Goal: Task Accomplishment & Management: Complete application form

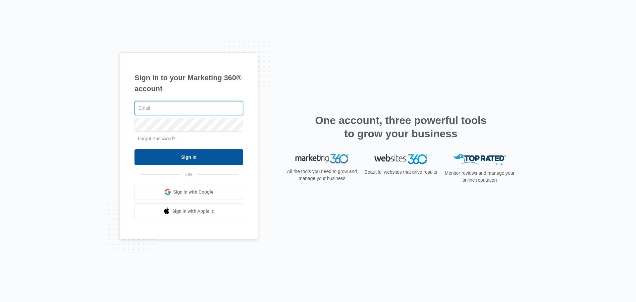
type input "[PERSON_NAME][EMAIL_ADDRESS][PERSON_NAME][DOMAIN_NAME]"
click at [170, 155] on input "Sign In" at bounding box center [188, 157] width 109 height 16
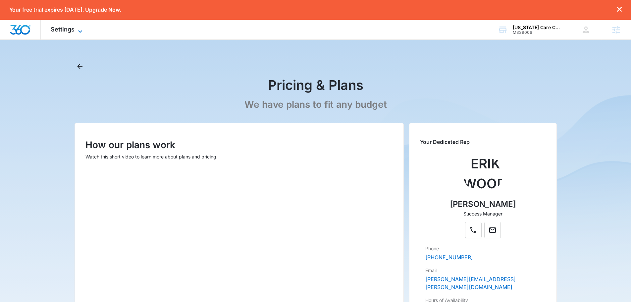
click at [68, 30] on span "Settings" at bounding box center [63, 29] width 24 height 7
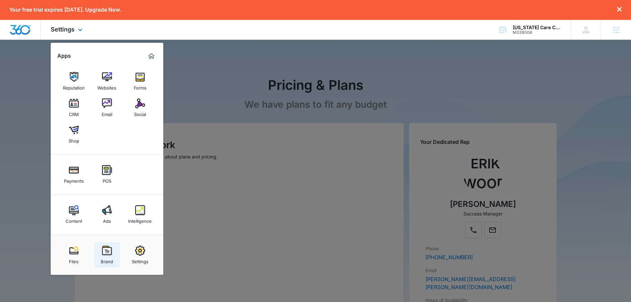
click at [98, 249] on link "Brand" at bounding box center [106, 254] width 25 height 25
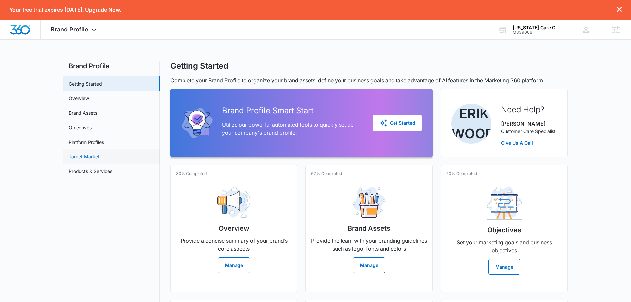
click at [85, 160] on link "Target Market" at bounding box center [84, 156] width 31 height 7
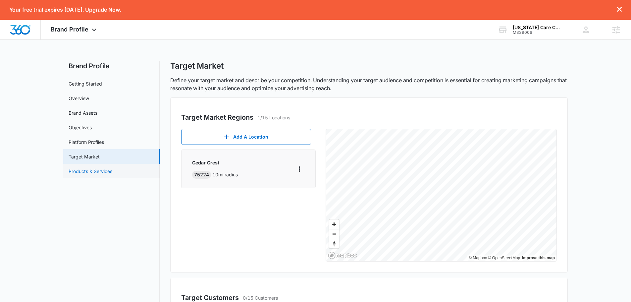
click at [91, 168] on link "Products & Services" at bounding box center [91, 171] width 44 height 7
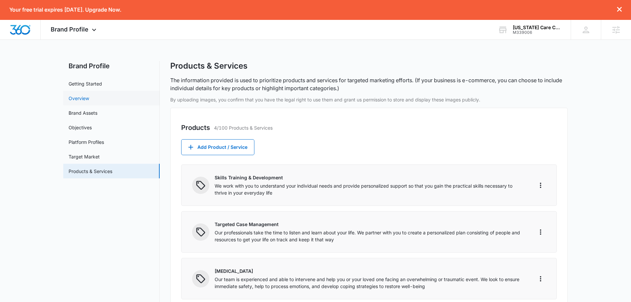
click at [81, 102] on link "Overview" at bounding box center [79, 98] width 21 height 7
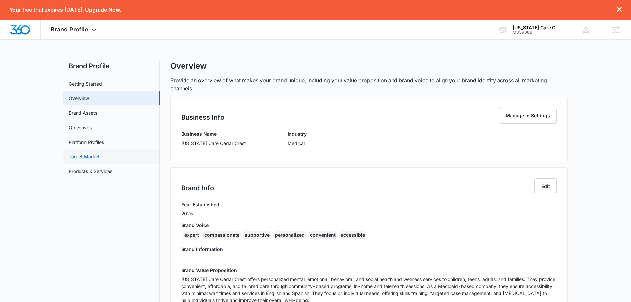
click at [80, 157] on link "Target Market" at bounding box center [84, 156] width 31 height 7
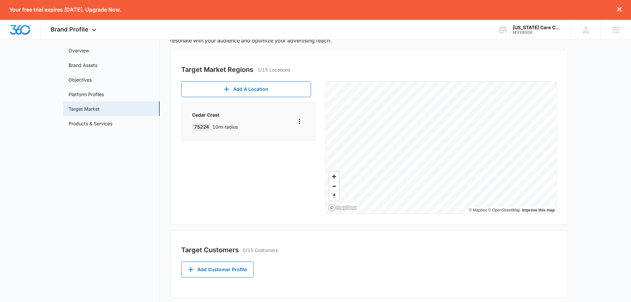
scroll to position [187, 0]
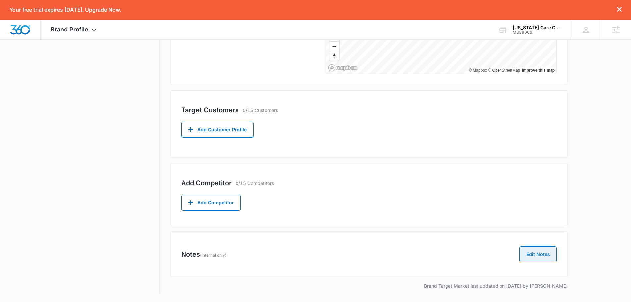
click at [524, 254] on button "Edit Notes" at bounding box center [537, 254] width 37 height 16
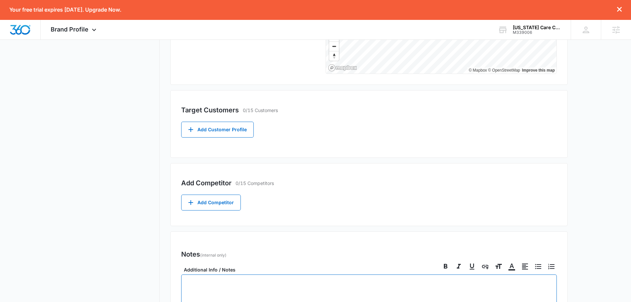
scroll to position [299, 0]
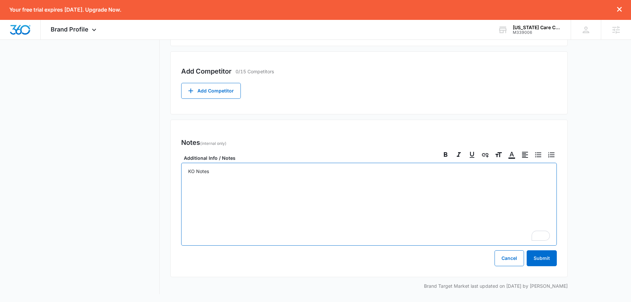
click at [187, 172] on div "KO Notes" at bounding box center [368, 204] width 375 height 83
click at [223, 183] on p "KO Notes" at bounding box center [369, 182] width 362 height 7
click at [192, 188] on div "Pre KO Notes: KO Notes:" at bounding box center [368, 204] width 375 height 83
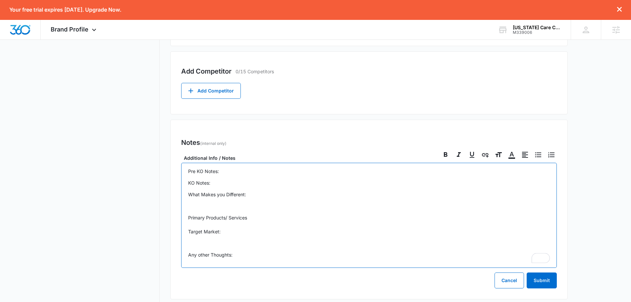
click at [270, 217] on p "Primary Products/ Services Target Market:" at bounding box center [369, 224] width 362 height 21
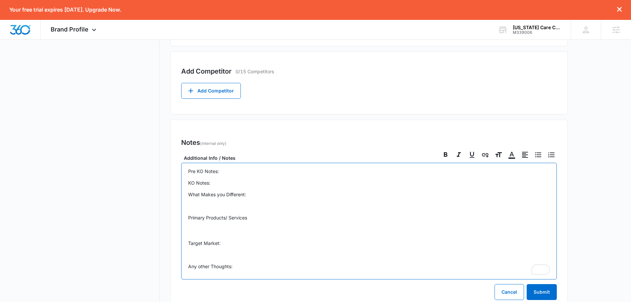
click at [216, 179] on div "Pre KO Notes: KO Notes: What Makes you Different: Primary Products/ Services Ta…" at bounding box center [368, 221] width 375 height 117
click at [219, 183] on p "KO Notes:" at bounding box center [369, 182] width 362 height 7
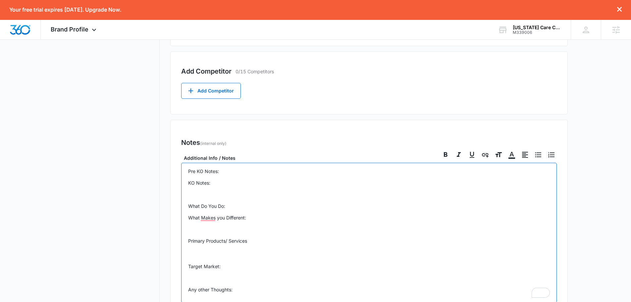
click at [255, 204] on p "What Do You Do:" at bounding box center [369, 205] width 362 height 7
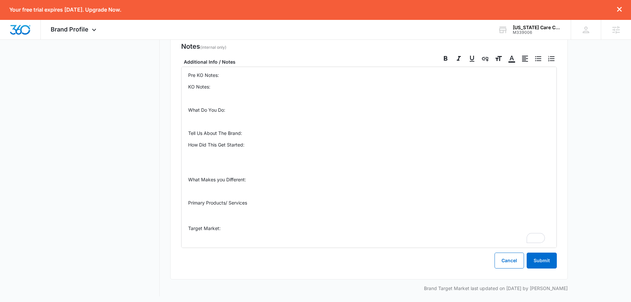
scroll to position [397, 0]
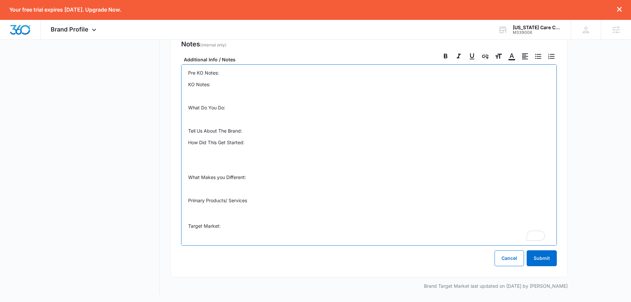
click at [200, 167] on p "To enrich screen reader interactions, please activate Accessibility in Grammarl…" at bounding box center [369, 165] width 362 height 7
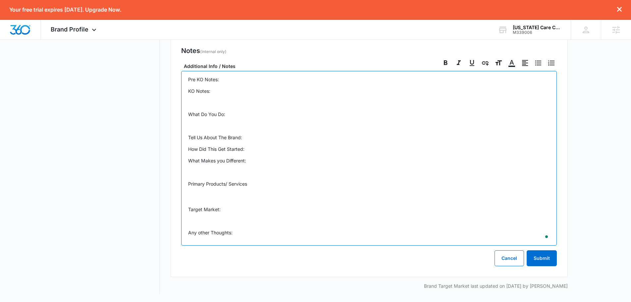
scroll to position [391, 0]
click at [245, 232] on p "Any other Thoughts:" at bounding box center [369, 232] width 362 height 7
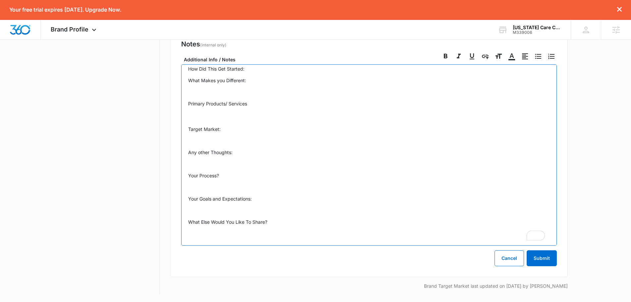
scroll to position [77, 0]
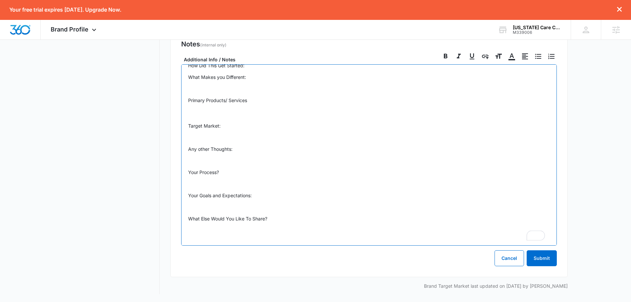
click at [206, 203] on div "Pre KO Notes: KO Notes: What Do You Do: Tell Us About The Brand: How Did This G…" at bounding box center [368, 154] width 375 height 181
click at [200, 182] on p "To enrich screen reader interactions, please activate Accessibility in Grammarl…" at bounding box center [369, 183] width 362 height 7
click at [202, 87] on p "To enrich screen reader interactions, please activate Accessibility in Grammarl…" at bounding box center [369, 88] width 362 height 7
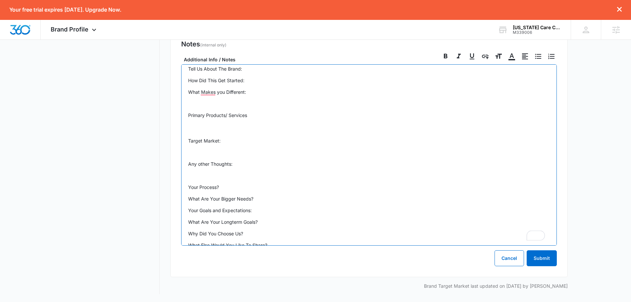
scroll to position [0, 0]
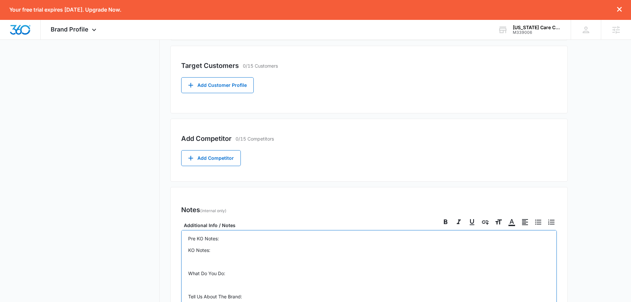
click at [245, 237] on p "Pre KO Notes:" at bounding box center [369, 238] width 362 height 7
click at [197, 273] on p "KO Notes:" at bounding box center [369, 272] width 362 height 7
click at [197, 272] on p "KO Notes:" at bounding box center [369, 272] width 362 height 7
click at [444, 220] on icon at bounding box center [446, 221] width 4 height 5
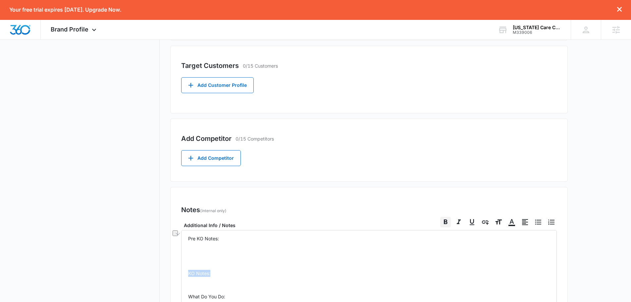
click at [440, 217] on input "Bold" at bounding box center [440, 216] width 0 height 0
drag, startPoint x: 191, startPoint y: 254, endPoint x: 188, endPoint y: 250, distance: 5.3
click at [188, 250] on p "To enrich screen reader interactions, please activate Accessibility in Grammarl…" at bounding box center [369, 249] width 362 height 7
click at [100, 73] on nav "Brand Profile Getting Started Overview Brand Assets Objectives Platform Profile…" at bounding box center [111, 144] width 96 height 630
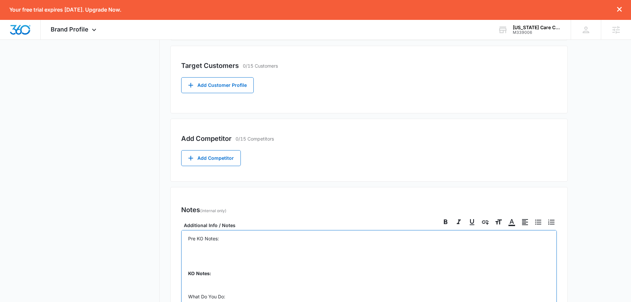
click at [219, 247] on p "To enrich screen reader interactions, please activate Accessibility in Grammarl…" at bounding box center [369, 249] width 362 height 7
drag, startPoint x: 188, startPoint y: 235, endPoint x: 194, endPoint y: 239, distance: 7.5
click at [190, 235] on p "Pre KO Notes:" at bounding box center [369, 238] width 362 height 7
click at [194, 239] on p "Pre KO Notes:" at bounding box center [369, 238] width 362 height 7
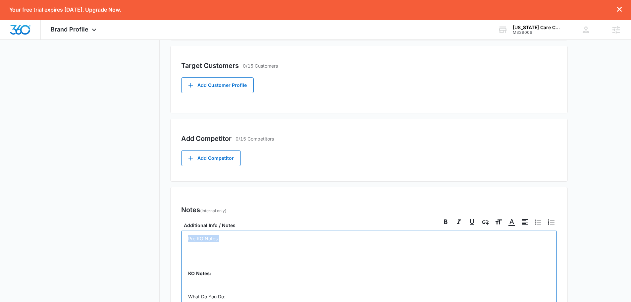
click at [194, 239] on p "Pre KO Notes:" at bounding box center [369, 238] width 362 height 7
click at [445, 224] on icon at bounding box center [445, 222] width 8 height 8
click at [440, 217] on input "Bold" at bounding box center [440, 216] width 0 height 0
checkbox input "false"
click at [213, 252] on p "To enrich screen reader interactions, please activate Accessibility in Grammarl…" at bounding box center [369, 249] width 362 height 7
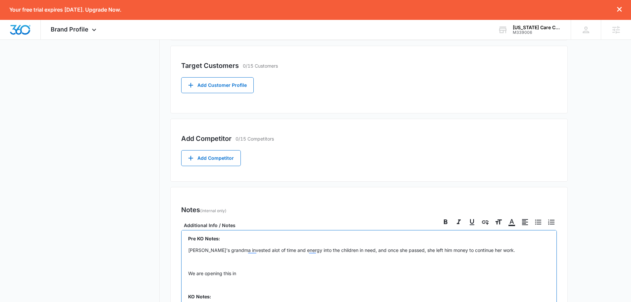
drag, startPoint x: 242, startPoint y: 279, endPoint x: 254, endPoint y: 275, distance: 12.2
click at [240, 273] on p "We are opening this in" at bounding box center [369, 272] width 362 height 7
click at [204, 261] on p "To enrich screen reader interactions, please activate Accessibility in Grammarl…" at bounding box center [369, 261] width 362 height 7
click at [245, 274] on p "We are opening this in" at bounding box center [369, 272] width 362 height 7
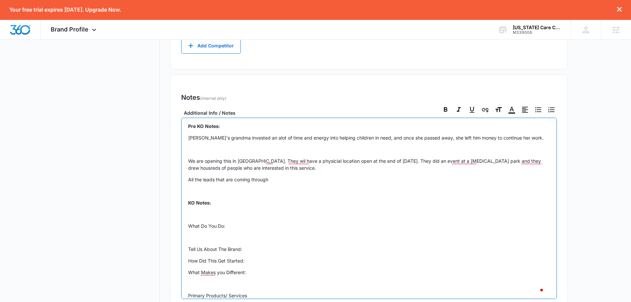
scroll to position [364, 0]
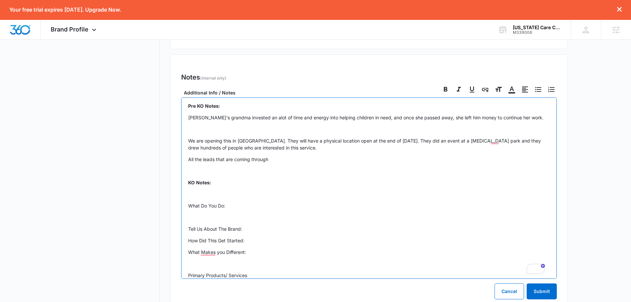
click at [284, 162] on p "All the leads that are coming through" at bounding box center [369, 159] width 362 height 7
click at [299, 163] on div "Pre KO Notes: Robert's grandma invested an alot of time and energy into helping…" at bounding box center [368, 187] width 375 height 181
click at [284, 161] on p "All the leads that are coming through" at bounding box center [369, 159] width 362 height 7
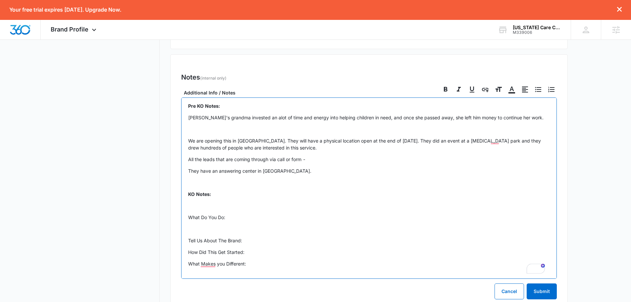
click at [328, 163] on div "Pre KO Notes: Robert's grandma invested an alot of time and energy into helping…" at bounding box center [368, 187] width 375 height 181
click at [328, 160] on p "All the leads that are coming through via call or form -" at bounding box center [369, 159] width 362 height 7
click at [318, 170] on p "They have an answering center in Houston." at bounding box center [369, 170] width 362 height 7
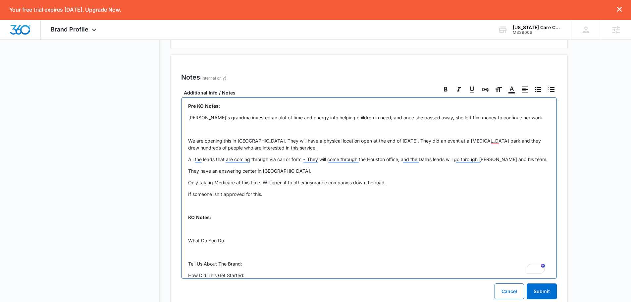
click at [277, 191] on p "If someone isn't approved for this." at bounding box center [369, 193] width 362 height 7
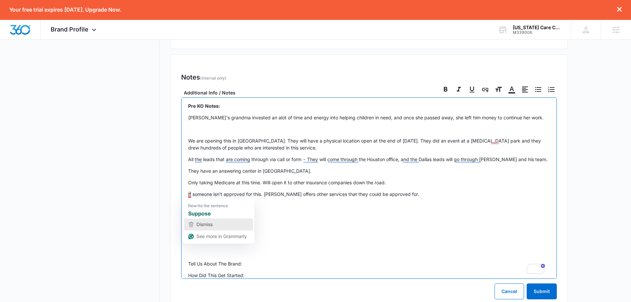
click at [203, 221] on span "Dismiss" at bounding box center [204, 224] width 16 height 6
click at [403, 192] on p "If someone isn't approved for this. [PERSON_NAME] offers other services that th…" at bounding box center [369, 193] width 362 height 7
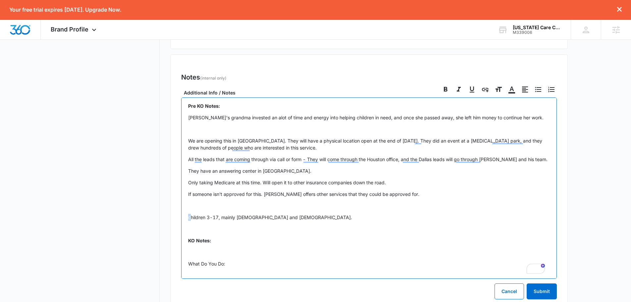
click at [191, 218] on p "children 3-17, mainly Latino and African American." at bounding box center [369, 217] width 362 height 7
click at [319, 226] on p "To enrich screen reader interactions, please activate Accessibility in Grammarl…" at bounding box center [369, 228] width 362 height 7
click at [316, 219] on p "Children 3-17, mainly [DEMOGRAPHIC_DATA] and [DEMOGRAPHIC_DATA]." at bounding box center [369, 217] width 362 height 7
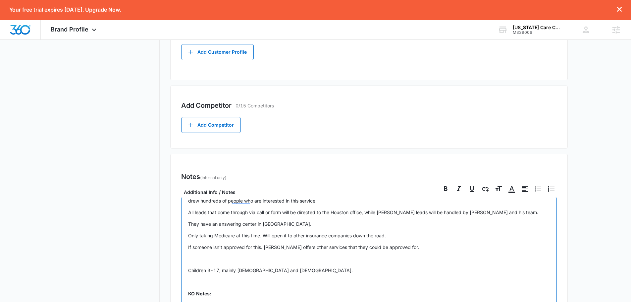
scroll to position [5, 0]
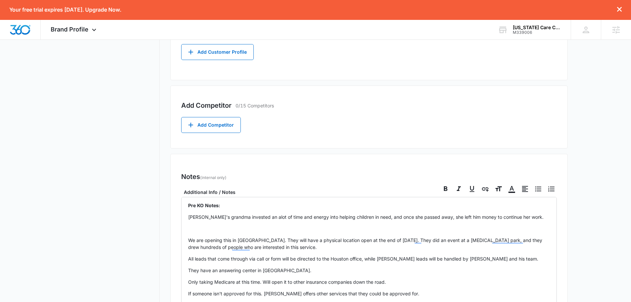
click at [413, 183] on div "Notes (internal only) Edit Notes" at bounding box center [368, 177] width 375 height 16
click at [410, 172] on div "Notes (internal only) Edit Notes" at bounding box center [368, 177] width 375 height 16
click at [343, 94] on div "Add Competitor 0/15 Competitors Add Competitor" at bounding box center [368, 116] width 397 height 63
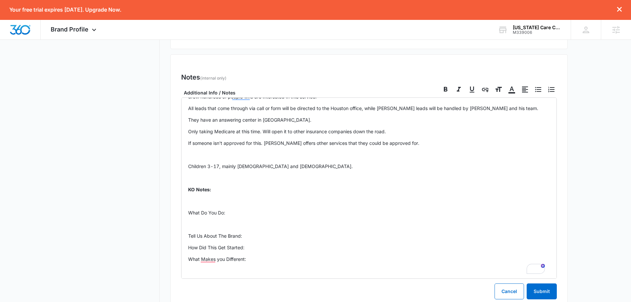
scroll to position [0, 0]
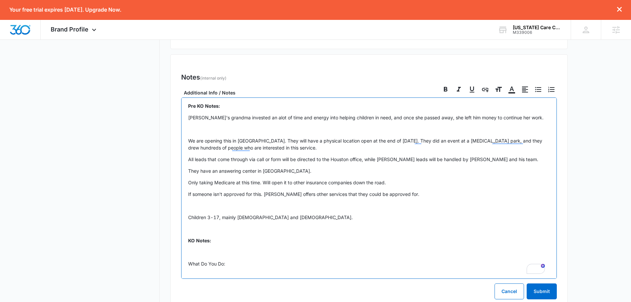
click at [288, 174] on div "Pre KO Notes: Robert's grandma invested an alot of time and energy into helping…" at bounding box center [368, 187] width 375 height 181
click at [311, 217] on p "Children 3-17, mainly [DEMOGRAPHIC_DATA] and [DEMOGRAPHIC_DATA]." at bounding box center [369, 217] width 362 height 7
click at [314, 200] on div "Pre KO Notes: Robert's grandma invested an alot of time and energy into helping…" at bounding box center [368, 187] width 375 height 181
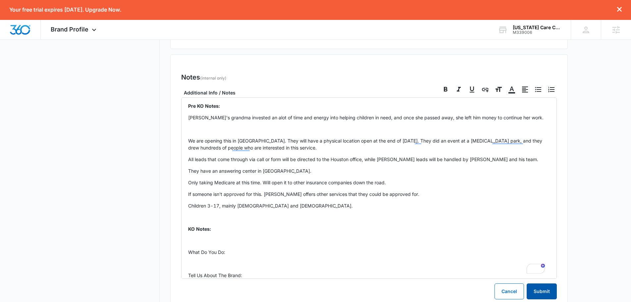
click at [544, 290] on button "Submit" at bounding box center [541, 291] width 30 height 16
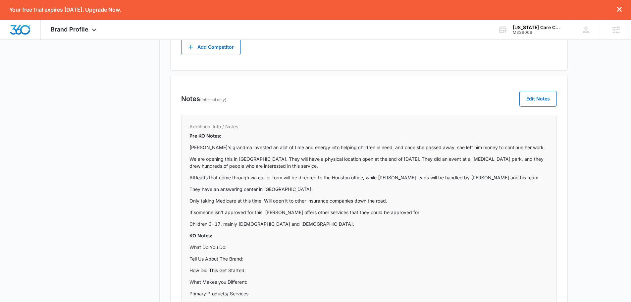
scroll to position [367, 0]
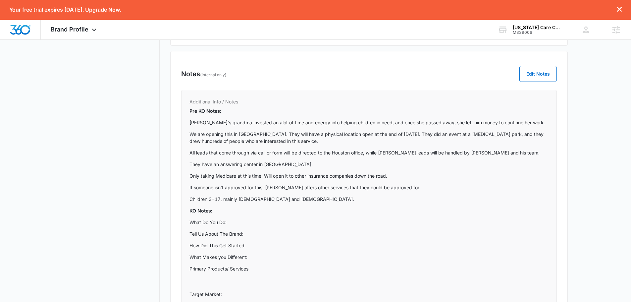
click at [451, 158] on div "Pre KO Notes: Robert's grandma invested an alot of time and energy into helping…" at bounding box center [368, 246] width 359 height 278
click at [530, 75] on button "Edit Notes" at bounding box center [537, 74] width 37 height 16
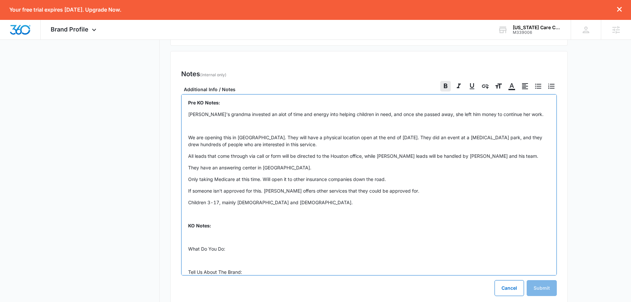
checkbox input "false"
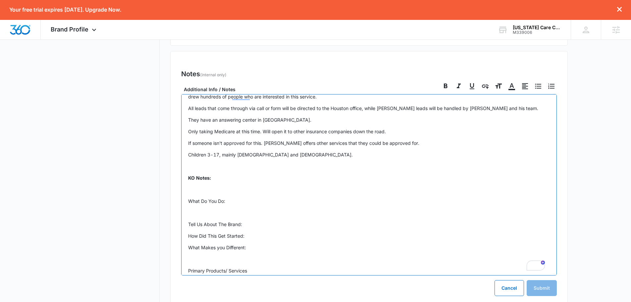
scroll to position [9, 0]
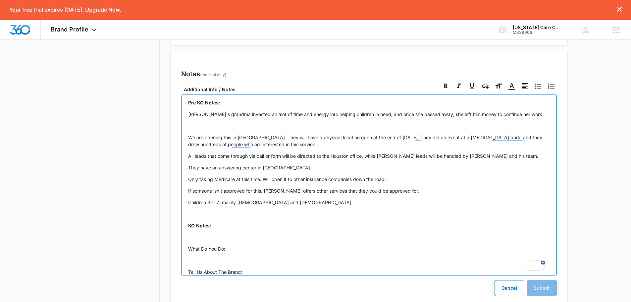
drag, startPoint x: 233, startPoint y: 236, endPoint x: 218, endPoint y: 228, distance: 17.5
click at [233, 235] on p "To enrich screen reader interactions, please activate Accessibility in Grammarl…" at bounding box center [369, 236] width 362 height 7
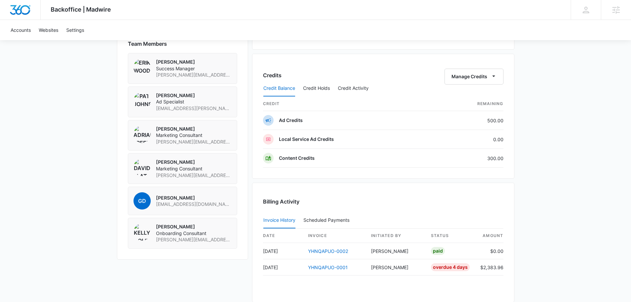
scroll to position [530, 0]
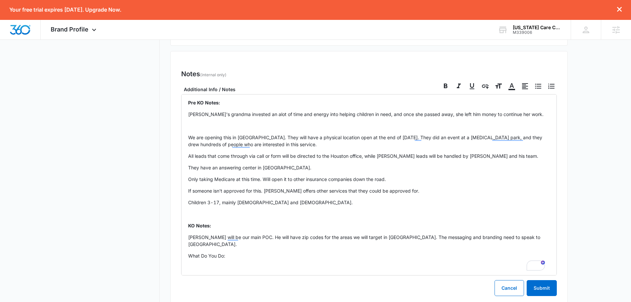
click at [507, 238] on p "[PERSON_NAME] will be our main POC. He will have zip codes for the areas we wil…" at bounding box center [369, 240] width 362 height 14
click at [287, 213] on p "To enrich screen reader interactions, please activate Accessibility in Grammarl…" at bounding box center [369, 213] width 362 height 7
click at [506, 239] on p "Robert will be our main POC. He will have zip codes for the areas we will targe…" at bounding box center [369, 240] width 362 height 14
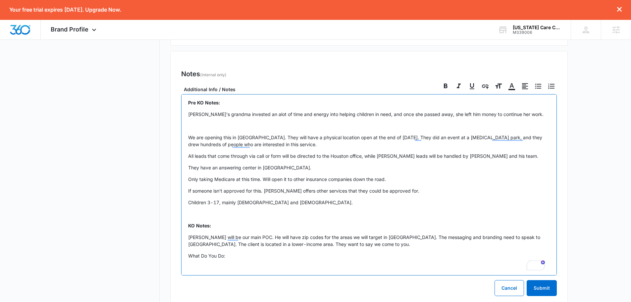
click at [364, 242] on p "Robert will be our main POC. He will have zip codes for the areas we will targe…" at bounding box center [369, 240] width 362 height 14
click at [210, 252] on p "Robert will be our main POC. He will have zip codes for the areas we will targe…" at bounding box center [369, 243] width 362 height 21
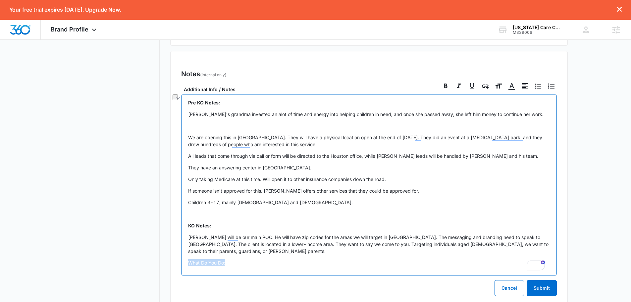
drag, startPoint x: 225, startPoint y: 265, endPoint x: 184, endPoint y: 264, distance: 40.8
click at [184, 264] on div "Pre KO Notes: Robert's grandma invested an alot of time and energy into helping…" at bounding box center [368, 184] width 375 height 181
click at [444, 87] on icon at bounding box center [446, 85] width 4 height 5
click at [440, 81] on input "Bold" at bounding box center [440, 80] width 0 height 0
click at [204, 128] on p "To enrich screen reader interactions, please activate Accessibility in Grammarl…" at bounding box center [369, 125] width 362 height 7
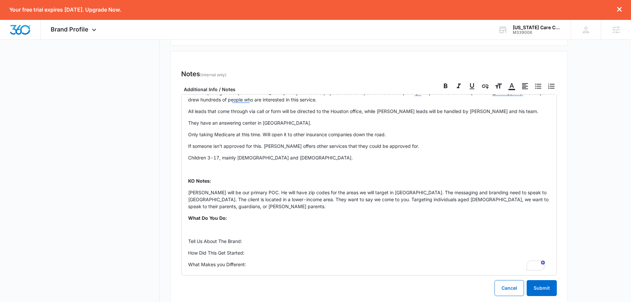
scroll to position [98, 0]
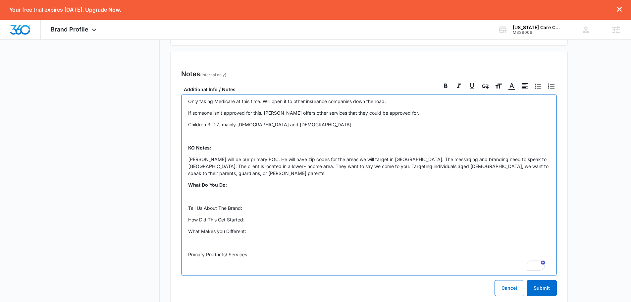
click at [203, 194] on p "To enrich screen reader interactions, please activate Accessibility in Grammarl…" at bounding box center [369, 196] width 362 height 7
click at [270, 195] on p "Franchise of Texas Care Centers. Behaviorla or clinical out reach to" at bounding box center [369, 196] width 362 height 7
click at [275, 198] on p "Franchise of Texas Care Centers. Behaviorla or clinical out reach to" at bounding box center [369, 196] width 362 height 7
drag, startPoint x: 282, startPoint y: 195, endPoint x: 287, endPoint y: 202, distance: 8.4
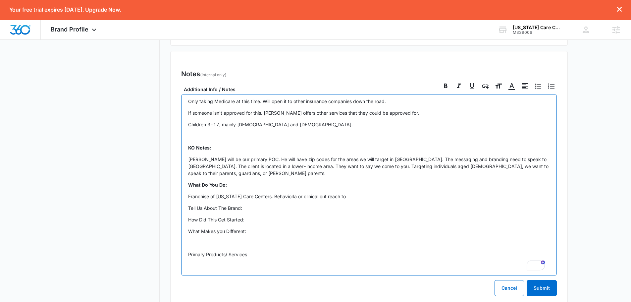
click at [283, 195] on p "Franchise of Texas Care Centers. Behaviorla or clinical out reach to" at bounding box center [369, 196] width 362 height 7
click at [340, 199] on p "Franchise of Texas Care Centers. Behavioral or clinical outreach to" at bounding box center [369, 196] width 362 height 7
click at [499, 196] on p "Franchise of Texas Care Centers. Behavioral or clinical outreach that works wit…" at bounding box center [369, 196] width 362 height 7
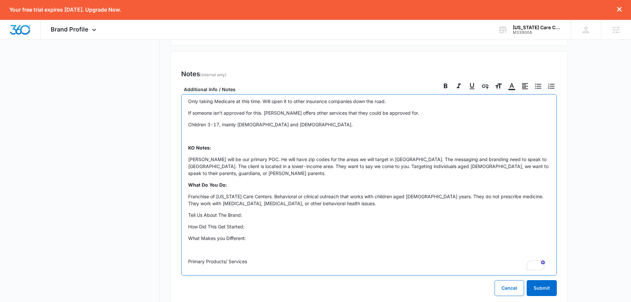
click at [301, 201] on p "Franchise of Texas Care Centers. Behavioral or clinical outreach that works wit…" at bounding box center [369, 200] width 362 height 14
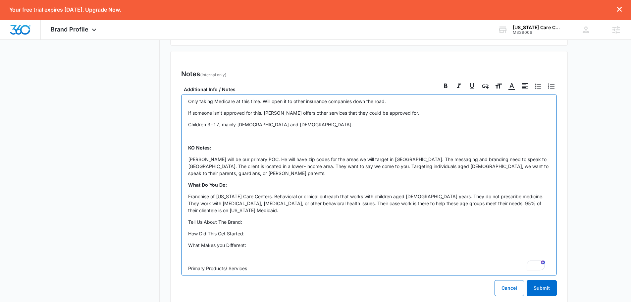
click at [270, 209] on div "Pre KO Notes: Robert's grandma invested an alot of time and energy into helping…" at bounding box center [368, 184] width 375 height 181
click at [254, 230] on p "How Did This Get Started:" at bounding box center [369, 233] width 362 height 7
click at [252, 241] on p "What Makes you Different:" at bounding box center [369, 244] width 362 height 7
click at [234, 241] on p "What Makes you Different:" at bounding box center [369, 244] width 362 height 7
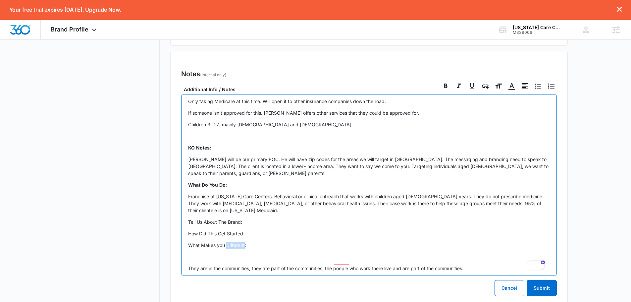
click at [234, 241] on p "What Makes you Different:" at bounding box center [369, 244] width 362 height 7
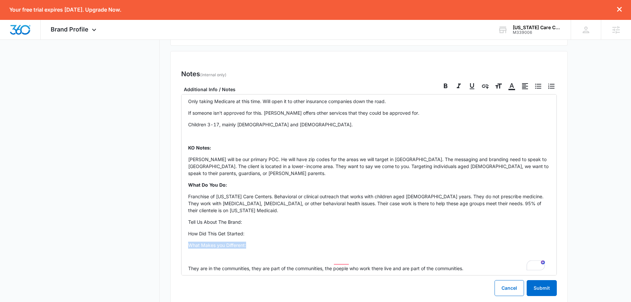
click at [449, 86] on icon at bounding box center [445, 86] width 8 height 8
click at [440, 81] on input "Bold" at bounding box center [440, 80] width 0 height 0
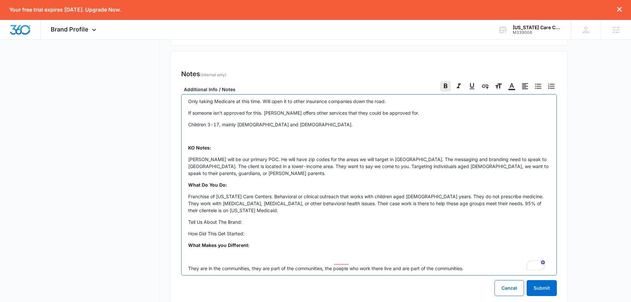
click at [220, 253] on p "To enrich screen reader interactions, please activate Accessibility in Grammarl…" at bounding box center [369, 256] width 362 height 7
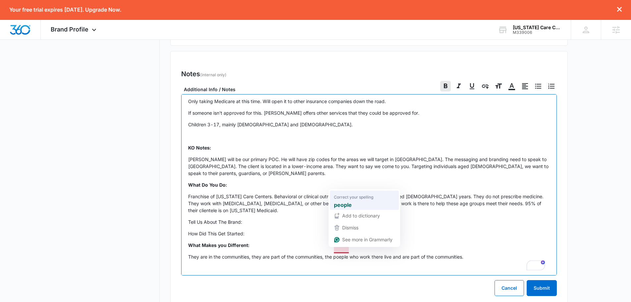
checkbox input "false"
click at [536, 203] on p "Franchise of [US_STATE] Care Centers. Behavioral or clinical outreach that work…" at bounding box center [369, 203] width 362 height 21
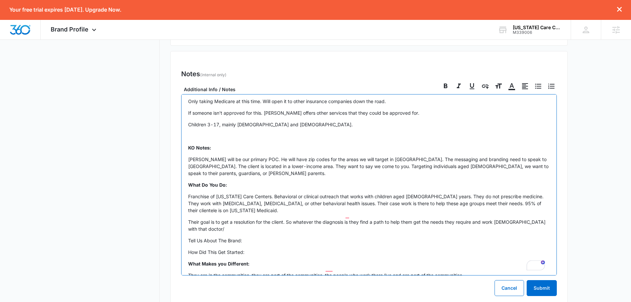
click at [213, 219] on p "Their goal is to get a resolution for the client. So whatever the diagnosis is …" at bounding box center [369, 225] width 362 height 14
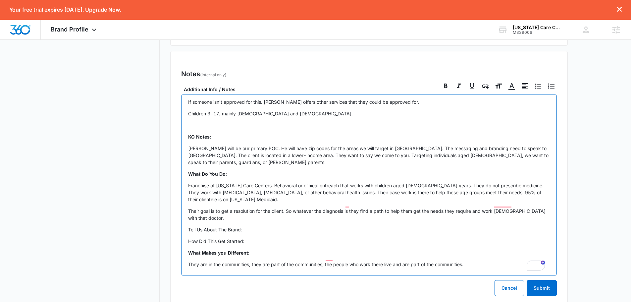
scroll to position [132, 0]
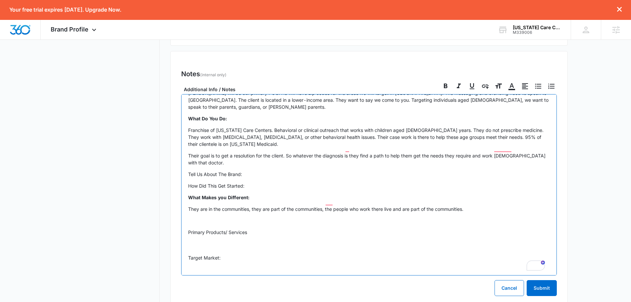
click at [215, 217] on p "To enrich screen reader interactions, please activate Accessibility in Grammarl…" at bounding box center [369, 220] width 362 height 7
click at [328, 217] on p "They are one of the only franchise models in the state. T" at bounding box center [369, 220] width 362 height 7
click at [327, 217] on p "They are one of the only franchise models in the state. T" at bounding box center [369, 220] width 362 height 7
click at [308, 217] on p "They are one of the only franchise models in the state. T" at bounding box center [369, 220] width 362 height 7
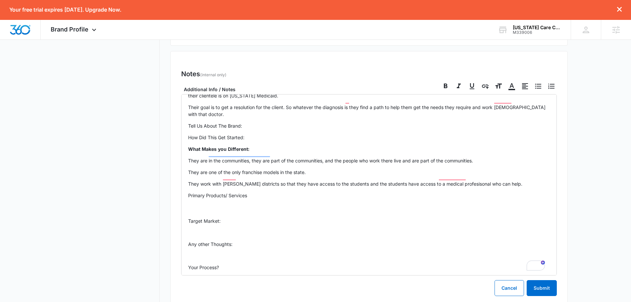
scroll to position [199, 0]
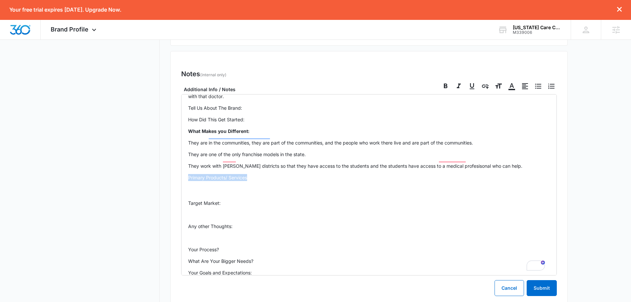
drag, startPoint x: 250, startPoint y: 173, endPoint x: 185, endPoint y: 168, distance: 64.8
click at [185, 170] on div "Pre KO Notes: Robert's grandma invested an alot of time and energy into helping…" at bounding box center [368, 184] width 375 height 181
click at [448, 86] on icon at bounding box center [445, 86] width 8 height 8
click at [440, 81] on input "Bold" at bounding box center [440, 80] width 0 height 0
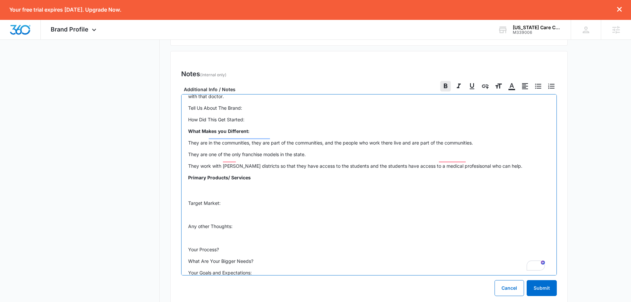
click at [228, 188] on p "Target Market:" at bounding box center [369, 195] width 362 height 21
click at [221, 185] on p "Target Market:" at bounding box center [369, 195] width 362 height 21
click at [243, 185] on p "$105 per billable hour. Target Market:" at bounding box center [369, 195] width 362 height 21
click at [198, 198] on p "$105 per billable hour. Target Market:" at bounding box center [369, 195] width 362 height 21
click at [199, 198] on p "$105 per billable hour. Target Market:" at bounding box center [369, 195] width 362 height 21
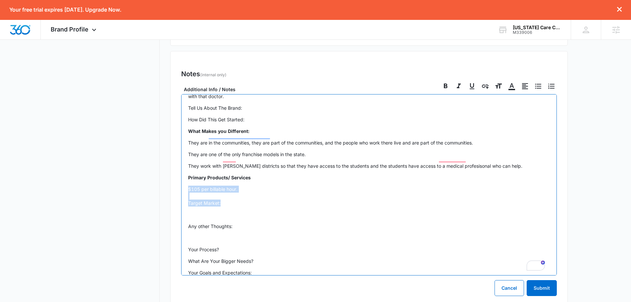
click at [199, 198] on p "$105 per billable hour. Target Market:" at bounding box center [369, 195] width 362 height 21
click at [214, 185] on p "$105 per billable hour. Target Market:" at bounding box center [369, 195] width 362 height 21
click at [199, 193] on p "$105 per billable hour. Target Market:" at bounding box center [369, 195] width 362 height 21
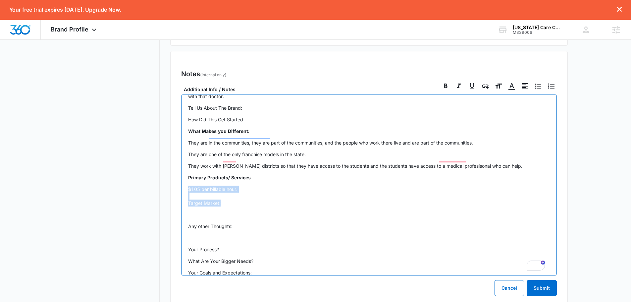
drag, startPoint x: 212, startPoint y: 198, endPoint x: 218, endPoint y: 196, distance: 6.8
click at [212, 198] on p "$105 per billable hour. Target Market:" at bounding box center [369, 195] width 362 height 21
click at [222, 196] on p "$105 per billable hour. Target Market:" at bounding box center [369, 195] width 362 height 21
click at [221, 195] on p "$105 per billable hour. Target Market:" at bounding box center [369, 195] width 362 height 21
drag, startPoint x: 221, startPoint y: 195, endPoint x: 192, endPoint y: 196, distance: 29.5
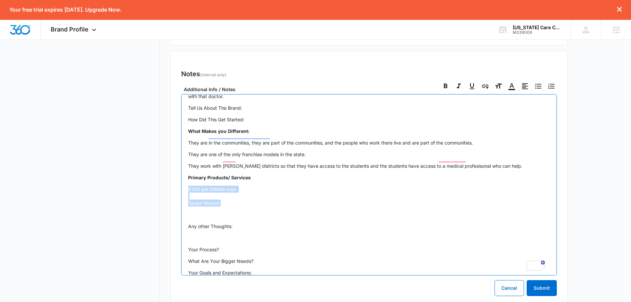
click at [192, 198] on p "$105 per billable hour. Target Market:" at bounding box center [369, 195] width 362 height 21
click at [191, 196] on p "$105 per billable hour. Target Market:" at bounding box center [369, 195] width 362 height 21
click at [202, 197] on p "$105 per billable hour. Target Market:" at bounding box center [369, 195] width 362 height 21
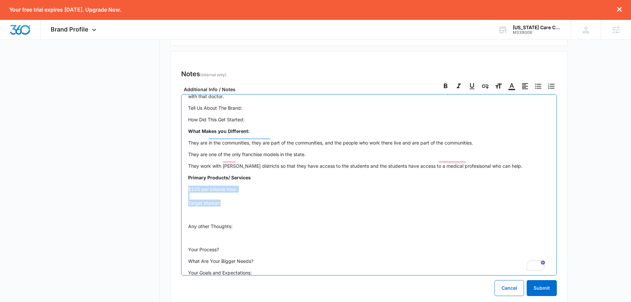
click at [218, 195] on p "$105 per billable hour. Target Market:" at bounding box center [369, 195] width 362 height 21
click at [245, 198] on p "$105 per billable hour. Target Market:" at bounding box center [369, 195] width 362 height 21
click at [229, 197] on p "$105 per billable hour. Target Market:" at bounding box center [369, 195] width 362 height 21
click at [205, 196] on p "$105 per billable hour. Target Market:" at bounding box center [369, 195] width 362 height 21
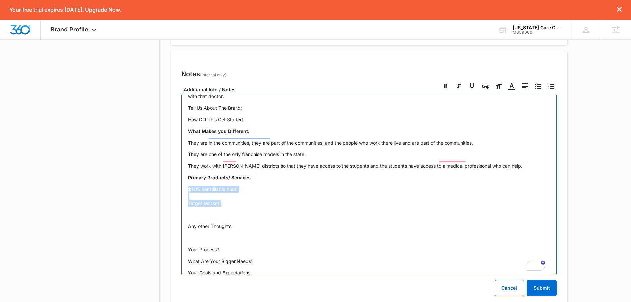
click at [205, 196] on p "$105 per billable hour. Target Market:" at bounding box center [369, 195] width 362 height 21
click at [195, 196] on p "$105 per billable hour. Target Market:" at bounding box center [369, 195] width 362 height 21
click at [187, 197] on div "Pre KO Notes: Robert's grandma invested an alot of time and energy into helping…" at bounding box center [368, 184] width 375 height 181
drag, startPoint x: 187, startPoint y: 196, endPoint x: 222, endPoint y: 198, distance: 35.1
click at [222, 198] on div "Pre KO Notes: Robert's grandma invested an alot of time and energy into helping…" at bounding box center [368, 184] width 375 height 181
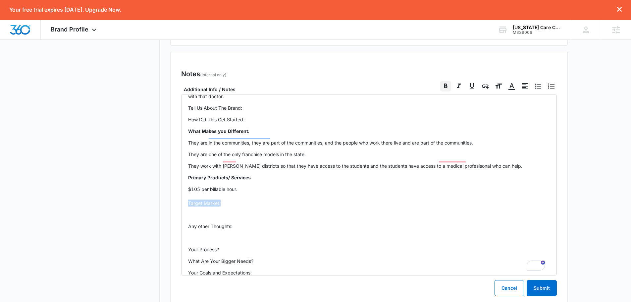
click at [445, 87] on icon at bounding box center [446, 85] width 4 height 5
click at [440, 81] on input "Bold" at bounding box center [440, 80] width 0 height 0
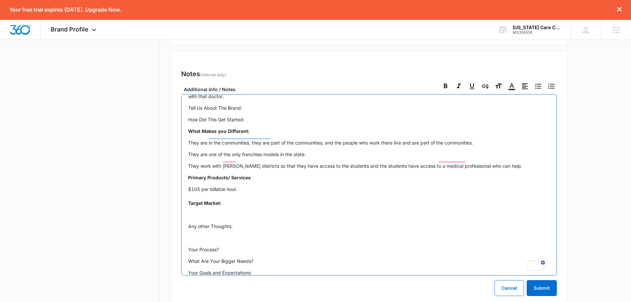
drag, startPoint x: 220, startPoint y: 208, endPoint x: 220, endPoint y: 202, distance: 6.3
click at [219, 211] on p "To enrich screen reader interactions, please activate Accessibility in Grammarl…" at bounding box center [369, 214] width 362 height 7
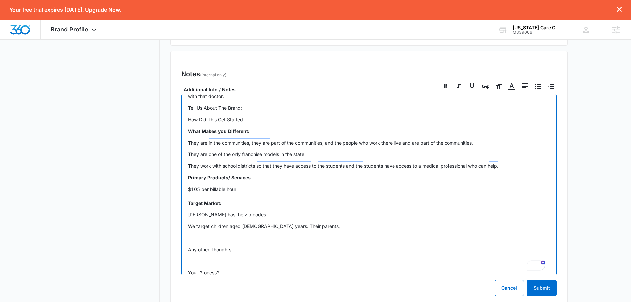
click at [302, 222] on p "We target children aged 3-17 years. Their parents," at bounding box center [369, 225] width 362 height 7
click at [297, 222] on p "We target children aged 3-17 years. Their parents, '" at bounding box center [369, 225] width 362 height 7
click at [300, 222] on p "We target children aged 3-17 years. Their parents, '" at bounding box center [369, 225] width 362 height 7
click at [237, 234] on p "Lower income." at bounding box center [369, 237] width 362 height 7
click at [371, 222] on p "We target children aged 3-17 years, their parents, guardians, or foster parents." at bounding box center [369, 225] width 362 height 7
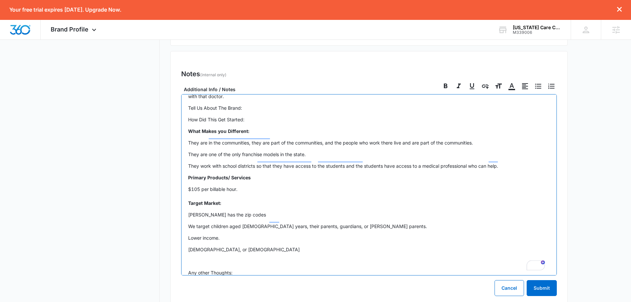
click at [218, 269] on p "Any other Thoughts:" at bounding box center [369, 272] width 362 height 7
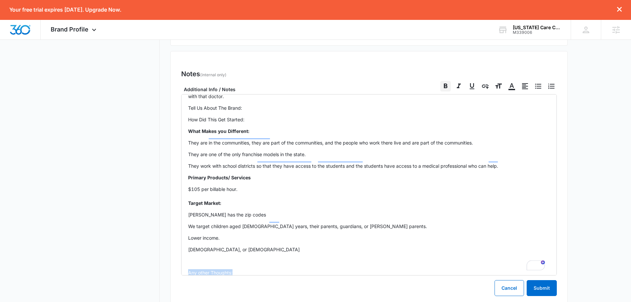
click at [445, 85] on icon at bounding box center [446, 85] width 4 height 5
click at [440, 81] on input "Bold" at bounding box center [440, 80] width 0 height 0
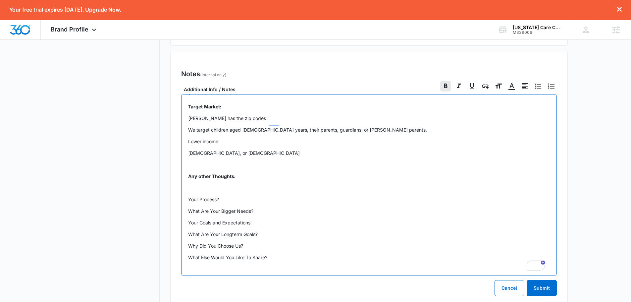
scroll to position [0, 0]
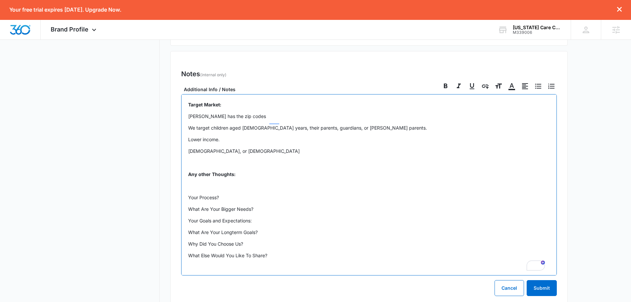
click at [248, 172] on div "Pre KO Notes: Robert's grandma invested an alot of time and energy into helping…" at bounding box center [368, 184] width 375 height 181
click at [207, 182] on p "To enrich screen reader interactions, please activate Accessibility in Grammarl…" at bounding box center [369, 185] width 362 height 7
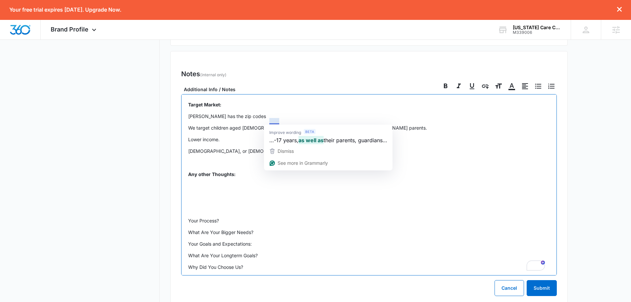
click at [364, 124] on p "We target children aged 3-17 years, their parents, guardians, or foster parents." at bounding box center [369, 127] width 362 height 7
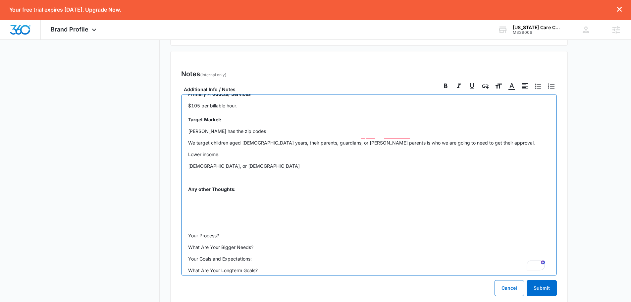
scroll to position [231, 0]
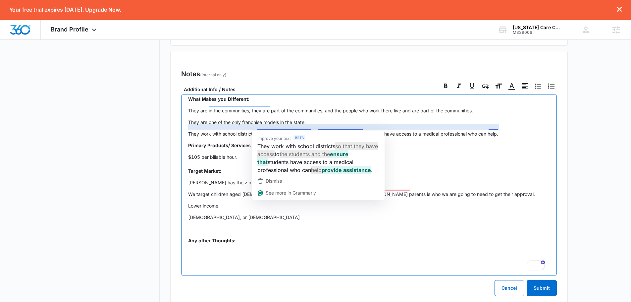
click at [472, 131] on div "Pre KO Notes: Robert's grandma invested an alot of time and energy into helping…" at bounding box center [368, 184] width 375 height 181
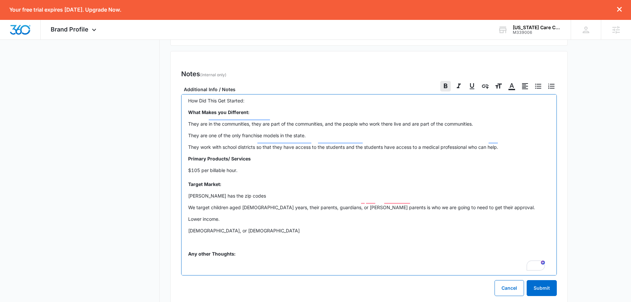
scroll to position [165, 0]
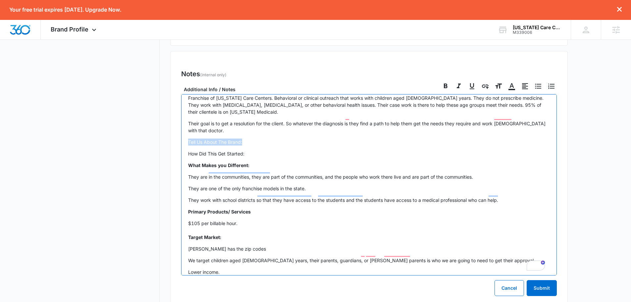
drag, startPoint x: 229, startPoint y: 133, endPoint x: 179, endPoint y: 131, distance: 50.0
click at [179, 131] on div "Notes (internal only) Edit Notes Additional Info / Notes Pre KO Notes: Robert's…" at bounding box center [368, 179] width 397 height 256
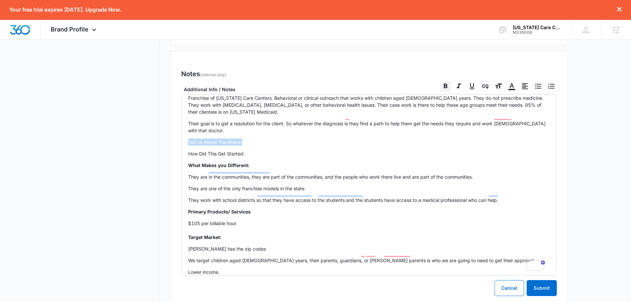
click at [445, 86] on icon at bounding box center [446, 85] width 4 height 5
click at [440, 81] on input "Bold" at bounding box center [440, 80] width 0 height 0
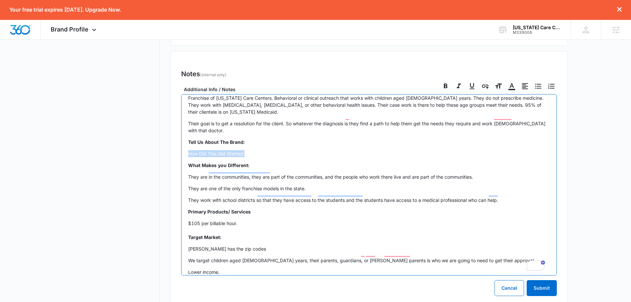
drag, startPoint x: 240, startPoint y: 147, endPoint x: 188, endPoint y: 148, distance: 52.0
click at [188, 150] on p "How Did This Get Started:" at bounding box center [369, 153] width 362 height 7
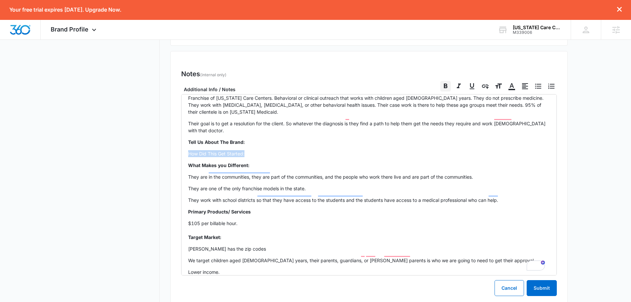
click at [447, 86] on icon at bounding box center [446, 85] width 4 height 5
click at [440, 81] on input "Bold" at bounding box center [440, 80] width 0 height 0
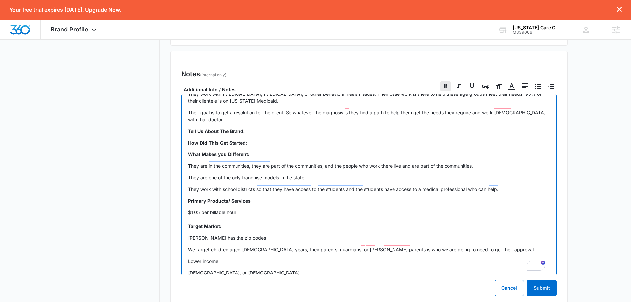
scroll to position [198, 0]
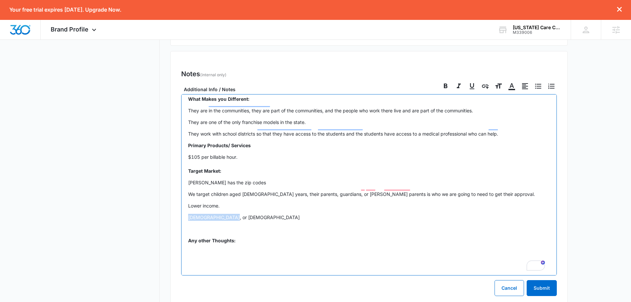
drag, startPoint x: 226, startPoint y: 212, endPoint x: 188, endPoint y: 210, distance: 38.4
click at [188, 210] on div "Pre KO Notes: Robert's grandma invested an alot of time and energy into helping…" at bounding box center [368, 184] width 375 height 181
drag, startPoint x: 257, startPoint y: 218, endPoint x: 255, endPoint y: 222, distance: 4.7
click at [257, 225] on p "Hispanics will be second." at bounding box center [369, 228] width 362 height 7
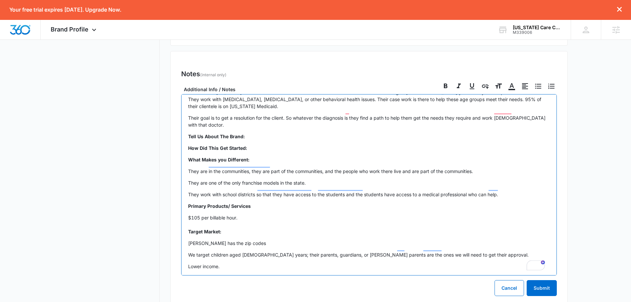
scroll to position [165, 0]
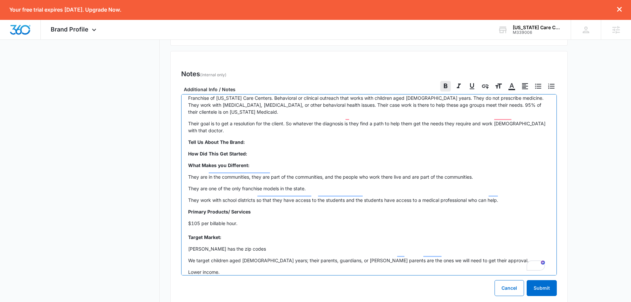
drag, startPoint x: 250, startPoint y: 135, endPoint x: 253, endPoint y: 138, distance: 3.8
click at [249, 138] on p "Tell Us About The Brand:" at bounding box center [369, 141] width 362 height 7
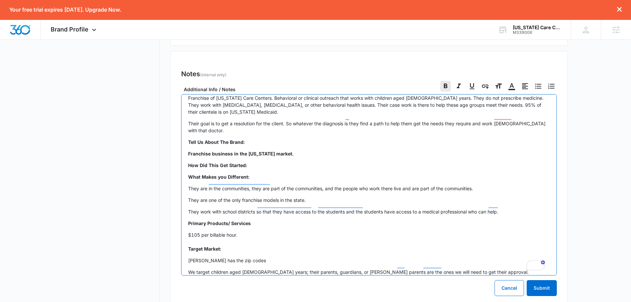
click at [227, 151] on strong "Franchise business in the [US_STATE] market." at bounding box center [240, 154] width 105 height 6
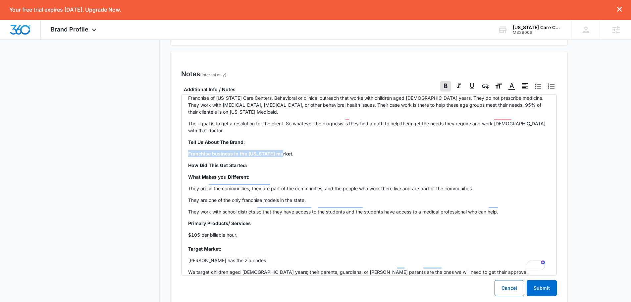
click at [443, 83] on icon at bounding box center [445, 86] width 8 height 8
click at [440, 81] on input "Bold" at bounding box center [440, 80] width 0 height 0
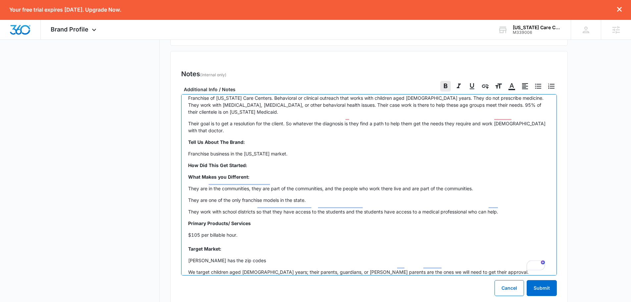
click at [262, 162] on p "How Did This Get Started:" at bounding box center [369, 165] width 362 height 7
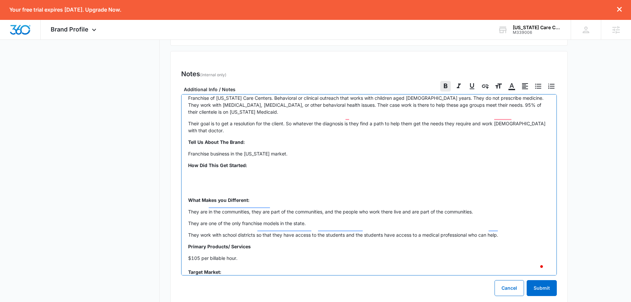
checkbox input "false"
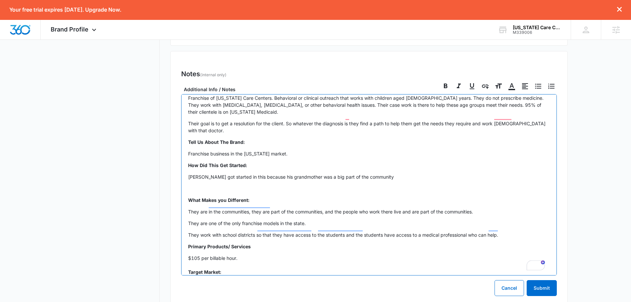
click at [385, 173] on p "Robert got started in this because his grandmother was a big part of the commun…" at bounding box center [369, 176] width 362 height 7
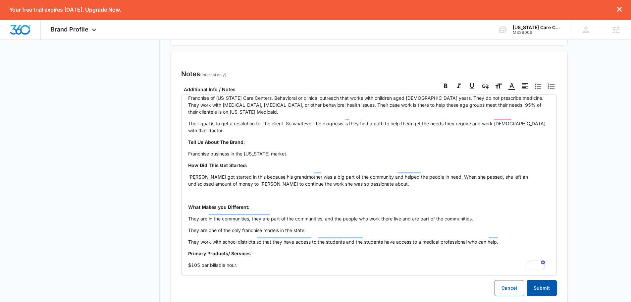
click at [550, 287] on button "Submit" at bounding box center [541, 288] width 30 height 16
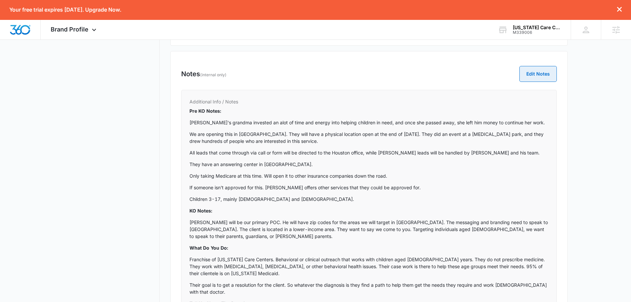
click at [538, 74] on button "Edit Notes" at bounding box center [537, 74] width 37 height 16
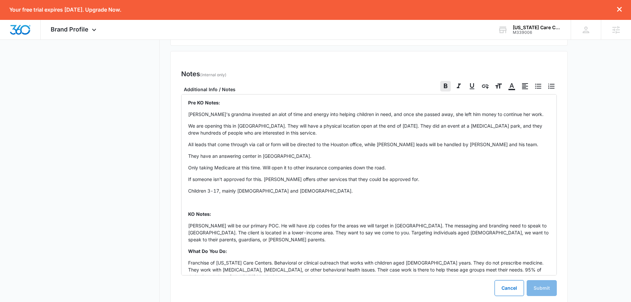
checkbox input "false"
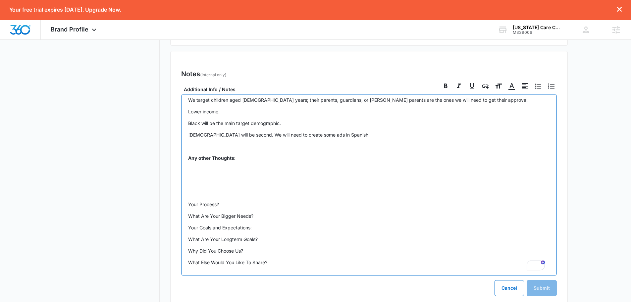
scroll to position [366, 0]
click at [216, 160] on div "Pre KO Notes: [PERSON_NAME]'s grandma invested an alot of time and energy into …" at bounding box center [368, 184] width 375 height 181
click at [216, 166] on p "To enrich screen reader interactions, please activate Accessibility in Grammarl…" at bounding box center [369, 169] width 362 height 7
click at [193, 189] on p "To enrich screen reader interactions, please activate Accessibility in Grammarl…" at bounding box center [369, 192] width 362 height 7
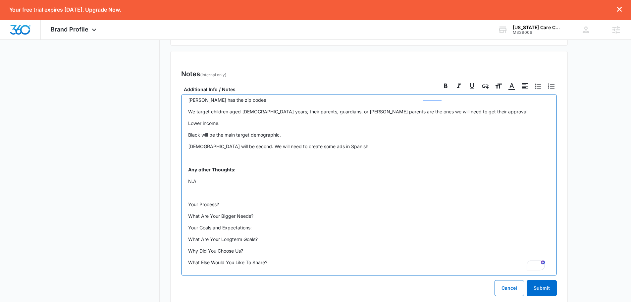
scroll to position [343, 0]
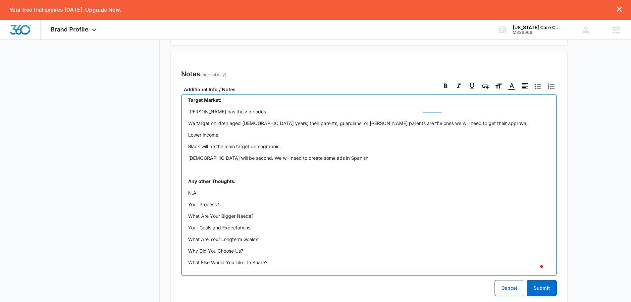
click at [216, 201] on p "Your Process?" at bounding box center [369, 204] width 362 height 7
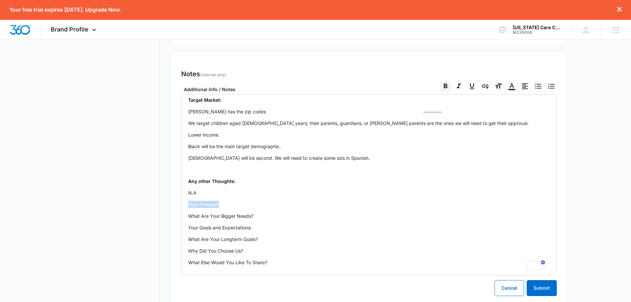
drag, startPoint x: 443, startPoint y: 83, endPoint x: 441, endPoint y: 88, distance: 5.5
click at [445, 83] on icon at bounding box center [445, 86] width 8 height 8
click at [440, 81] on input "Bold" at bounding box center [440, 80] width 0 height 0
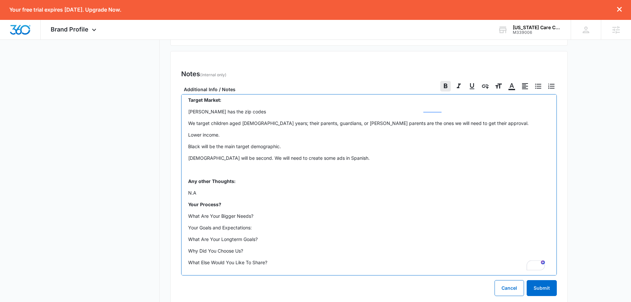
click at [218, 212] on p "What Are Your Bigger Needs?" at bounding box center [369, 215] width 362 height 7
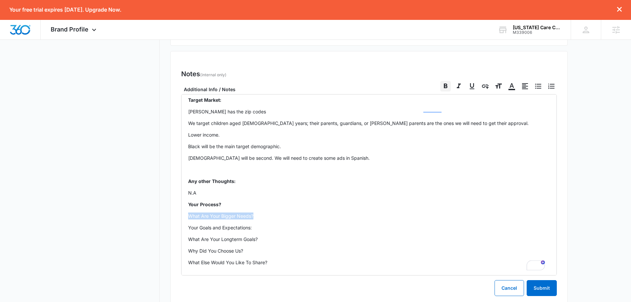
click at [444, 87] on icon at bounding box center [446, 85] width 4 height 5
click at [440, 81] on input "Bold" at bounding box center [440, 80] width 0 height 0
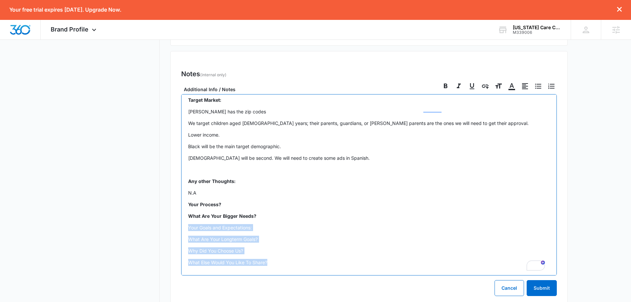
drag, startPoint x: 270, startPoint y: 247, endPoint x: 186, endPoint y: 213, distance: 90.4
click at [186, 213] on div "Pre KO Notes: [PERSON_NAME]'s grandma invested an alot of time and energy into …" at bounding box center [368, 184] width 375 height 181
click at [445, 87] on icon at bounding box center [446, 85] width 4 height 5
click at [440, 81] on input "Bold" at bounding box center [440, 80] width 0 height 0
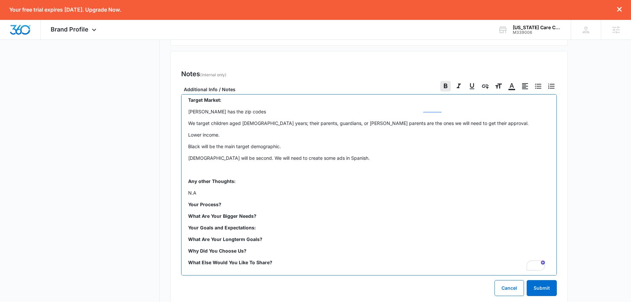
click at [192, 213] on strong "What Are Your Bigger Needs?" at bounding box center [222, 216] width 68 height 6
click at [221, 201] on p "Your Process?" at bounding box center [369, 204] width 362 height 7
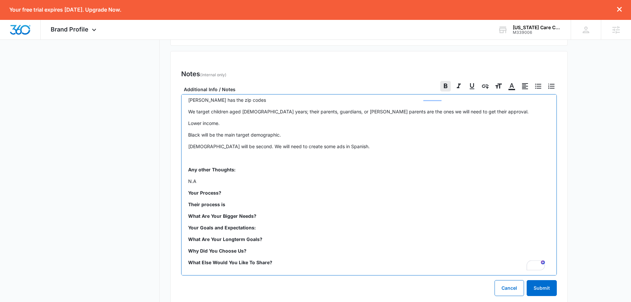
click at [207, 201] on strong "Their process is" at bounding box center [206, 204] width 37 height 6
drag, startPoint x: 207, startPoint y: 190, endPoint x: 217, endPoint y: 190, distance: 9.9
click at [207, 201] on strong "Their process is" at bounding box center [206, 204] width 37 height 6
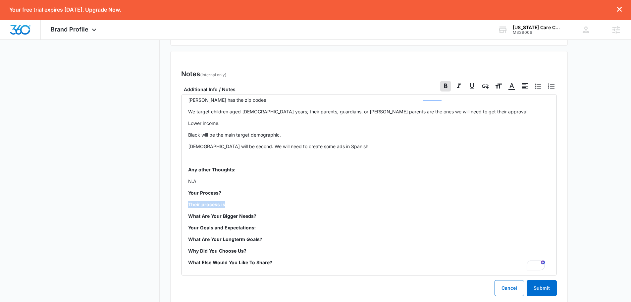
click at [449, 87] on icon at bounding box center [445, 86] width 8 height 8
click at [440, 81] on input "Bold" at bounding box center [440, 80] width 0 height 0
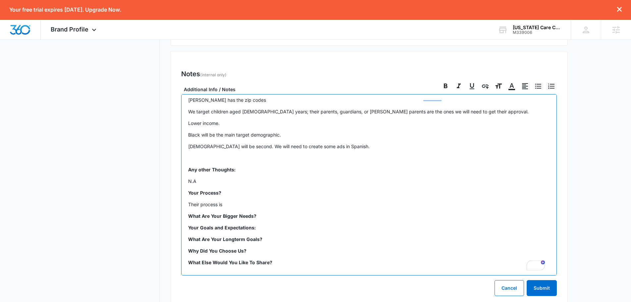
click at [266, 197] on div "Pre KO Notes: [PERSON_NAME]'s grandma invested an alot of time and energy into …" at bounding box center [368, 184] width 375 height 181
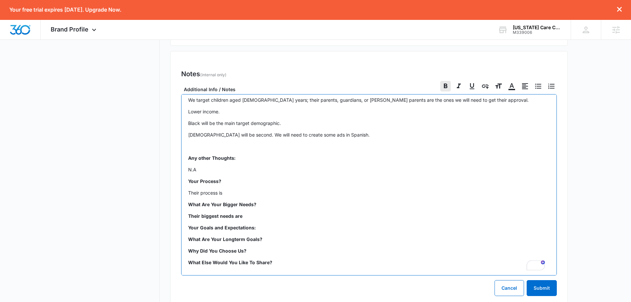
click at [217, 213] on strong "Their biggest needs are" at bounding box center [215, 216] width 54 height 6
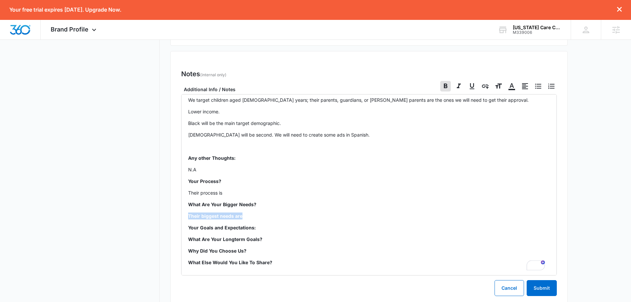
click at [447, 85] on icon at bounding box center [446, 85] width 4 height 5
click at [440, 81] on input "Bold" at bounding box center [440, 80] width 0 height 0
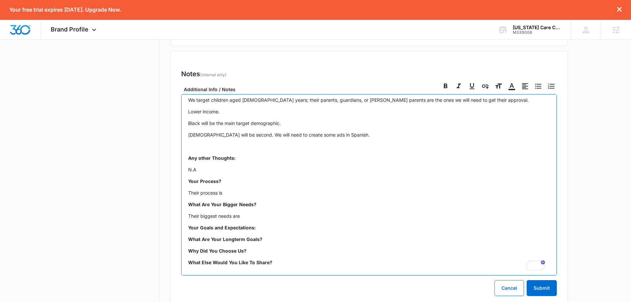
click at [273, 209] on div "Pre KO Notes: [PERSON_NAME]'s grandma invested an alot of time and energy into …" at bounding box center [368, 184] width 375 height 181
click at [217, 236] on strong "The goals and ecpectations" at bounding box center [219, 239] width 63 height 6
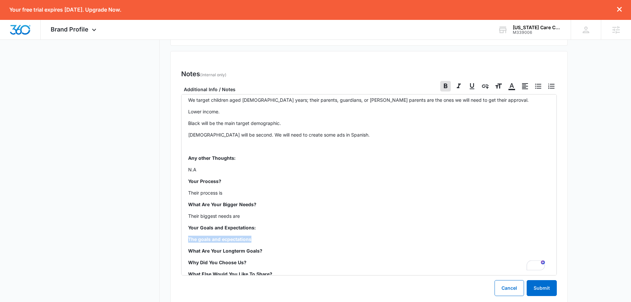
click at [445, 84] on icon at bounding box center [446, 85] width 4 height 5
click at [440, 81] on input "Bold" at bounding box center [440, 80] width 0 height 0
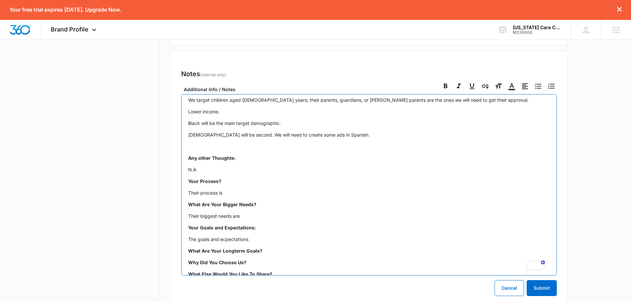
checkbox input "true"
click at [280, 233] on div "Pre KO Notes: [PERSON_NAME]'s grandma invested an alot of time and energy into …" at bounding box center [368, 184] width 375 height 181
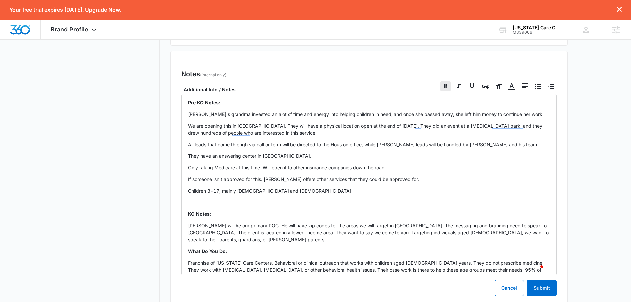
scroll to position [366, 0]
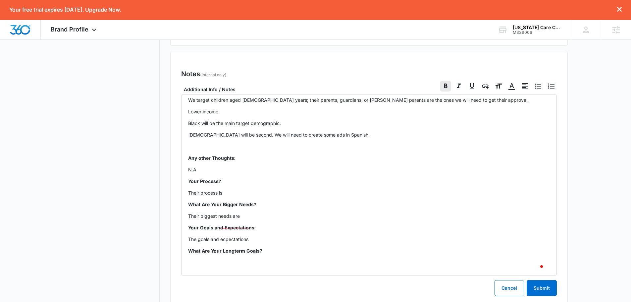
checkbox input "false"
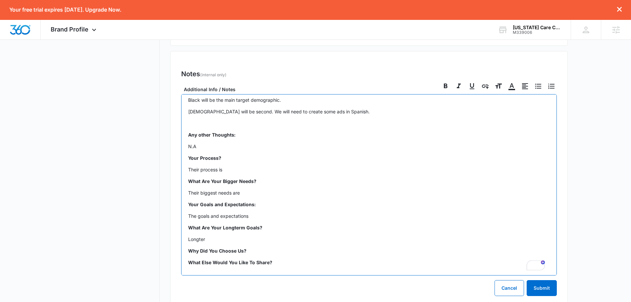
scroll to position [390, 0]
click at [255, 232] on div "Pre KO Notes: [PERSON_NAME]'s grandma invested an alot of time and energy into …" at bounding box center [368, 184] width 375 height 181
click at [241, 259] on strong "[PERSON_NAME] picked [DEMOGRAPHIC_DATA] becuase" at bounding box center [253, 262] width 130 height 6
click at [219, 242] on div "Pre KO Notes: [PERSON_NAME]'s grandma invested an alot of time and energy into …" at bounding box center [368, 184] width 375 height 181
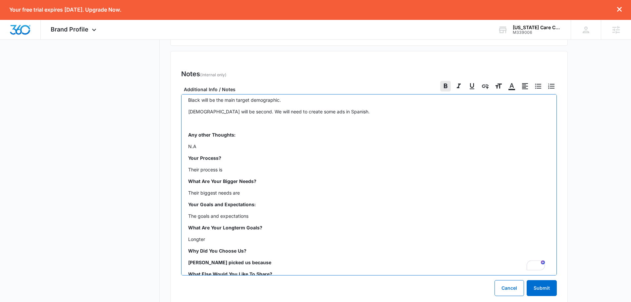
click at [216, 259] on p "[PERSON_NAME] picked us because" at bounding box center [369, 262] width 362 height 7
click at [217, 259] on strong "[PERSON_NAME] picked us because" at bounding box center [229, 262] width 83 height 6
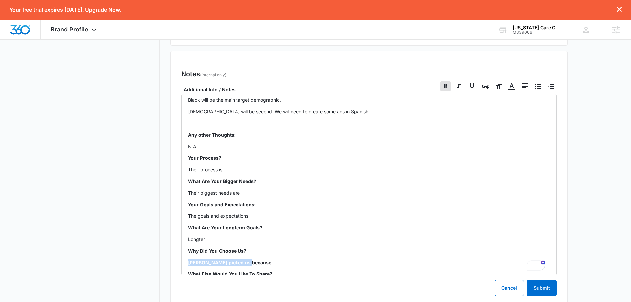
click at [443, 86] on icon at bounding box center [445, 86] width 8 height 8
click at [440, 81] on input "Bold" at bounding box center [440, 80] width 0 height 0
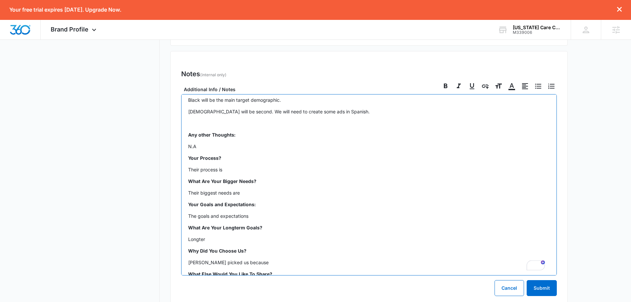
click at [276, 270] on p "What Else Would You Like To Share?" at bounding box center [369, 280] width 362 height 21
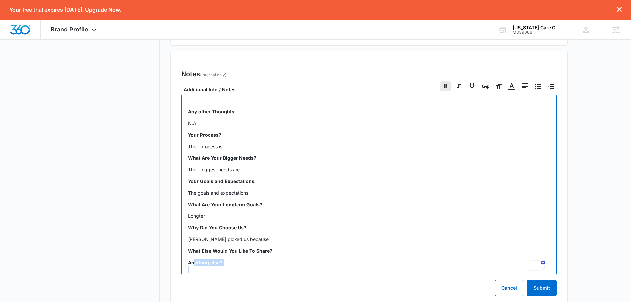
click at [196, 270] on div "Pre KO Notes: [PERSON_NAME]'s grandma invested an alot of time and energy into …" at bounding box center [368, 184] width 375 height 181
click at [197, 269] on div "Pre KO Notes: [PERSON_NAME]'s grandma invested an alot of time and energy into …" at bounding box center [368, 184] width 375 height 181
click at [199, 259] on strong "Anything else?" at bounding box center [205, 262] width 34 height 6
click at [206, 259] on strong "Anything else?" at bounding box center [205, 262] width 34 height 6
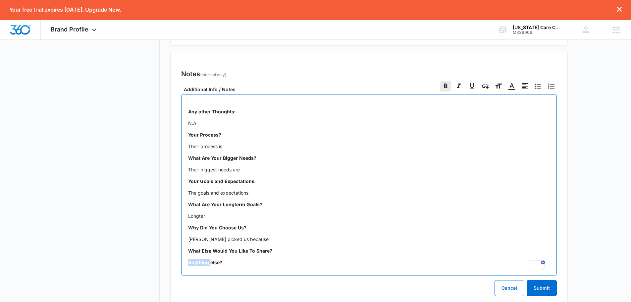
click at [206, 259] on strong "Anything else?" at bounding box center [205, 262] width 34 height 6
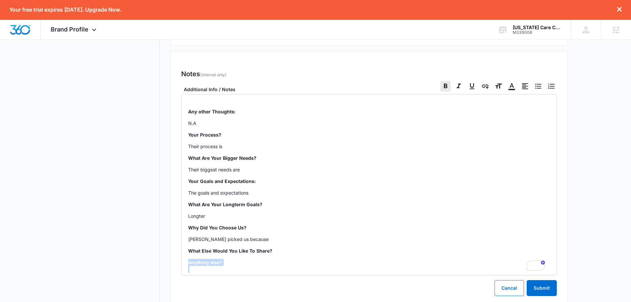
drag, startPoint x: 441, startPoint y: 86, endPoint x: 439, endPoint y: 89, distance: 4.0
click at [442, 86] on icon at bounding box center [445, 86] width 8 height 8
click at [440, 81] on input "Bold" at bounding box center [440, 80] width 0 height 0
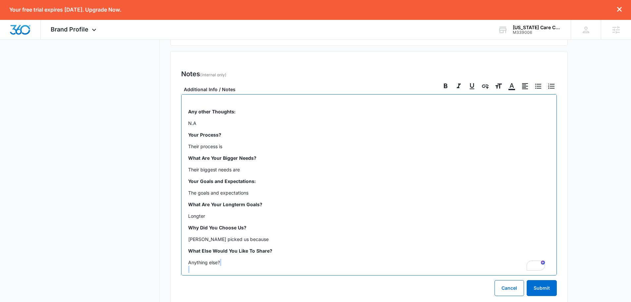
checkbox input "true"
click at [377, 154] on p "What Are Your Bigger Needs?" at bounding box center [369, 157] width 362 height 7
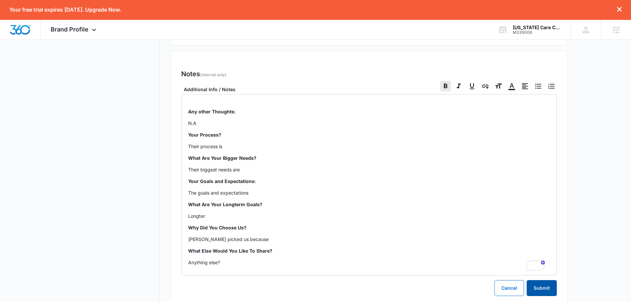
click at [535, 290] on button "Submit" at bounding box center [541, 288] width 30 height 16
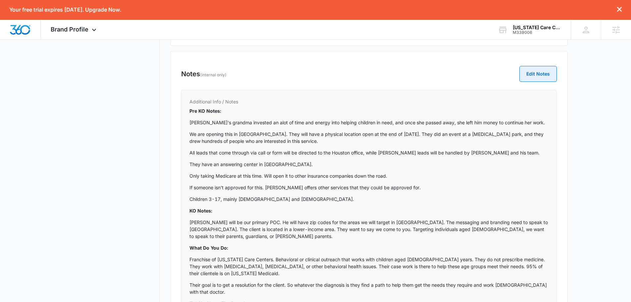
click at [531, 72] on button "Edit Notes" at bounding box center [537, 74] width 37 height 16
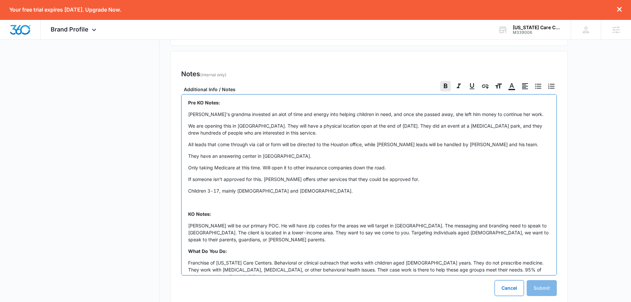
checkbox input "false"
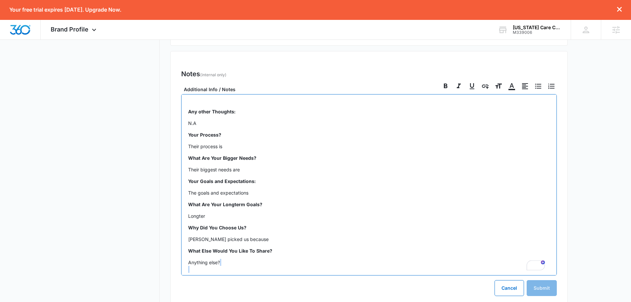
click at [206, 259] on p "Anything else?" at bounding box center [369, 269] width 362 height 21
click at [194, 266] on div "Pre KO Notes: [PERSON_NAME]'s grandma invested an alot of time and energy into …" at bounding box center [368, 184] width 375 height 181
click at [244, 143] on p "Their process is" at bounding box center [369, 146] width 362 height 7
click at [390, 143] on p "Their process is if they just want information. Someone will make contact right…" at bounding box center [369, 146] width 362 height 7
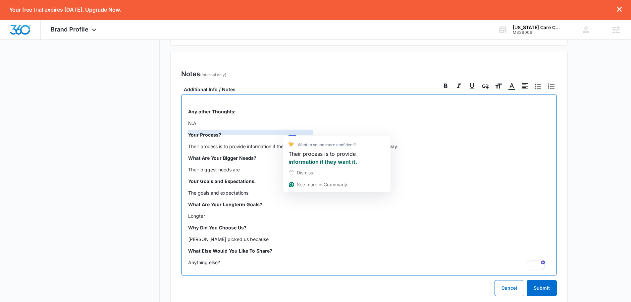
click at [417, 143] on p "Their process is to provide information if they just want it. Someone will make…" at bounding box center [369, 146] width 362 height 7
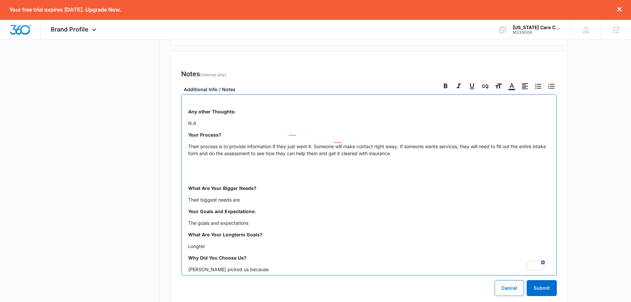
drag, startPoint x: 424, startPoint y: 137, endPoint x: 390, endPoint y: 154, distance: 38.6
click at [421, 143] on p "Their process is to provide information if they just want it. Someone will make…" at bounding box center [369, 150] width 362 height 14
click at [416, 143] on p "Their process is to provide information if they just want it. Someone will make…" at bounding box center [369, 150] width 362 height 14
click at [481, 143] on p "Their process is to provide information if they just want it. Someone will make…" at bounding box center [369, 150] width 362 height 14
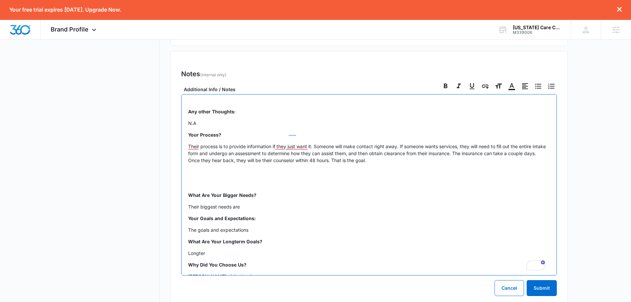
drag, startPoint x: 386, startPoint y: 147, endPoint x: 346, endPoint y: 149, distance: 40.1
click at [346, 149] on p "Their process is to provide information if they just want it. Someone will make…" at bounding box center [369, 153] width 362 height 21
click at [523, 147] on p "Their process is to provide information if they just want it. Someone will make…" at bounding box center [369, 153] width 362 height 21
click at [537, 148] on p "Their process is to provide information if they just want it. Someone will make…" at bounding box center [369, 153] width 362 height 21
click at [546, 147] on div "Pre KO Notes: [PERSON_NAME]'s grandma invested an alot of time and energy into …" at bounding box center [368, 184] width 375 height 181
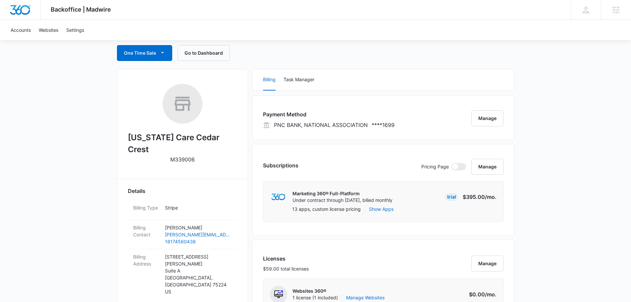
scroll to position [25, 0]
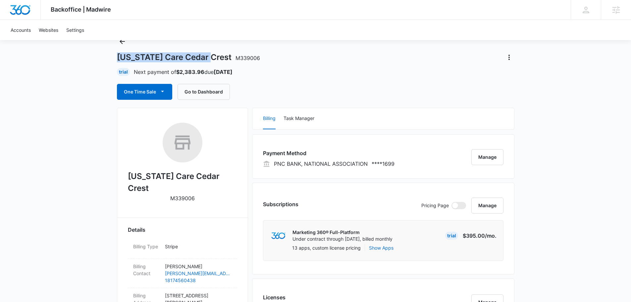
drag, startPoint x: 208, startPoint y: 57, endPoint x: 119, endPoint y: 57, distance: 89.7
click at [118, 57] on h1 "[US_STATE] Care Cedar Crest M339006" at bounding box center [188, 57] width 143 height 10
copy h1 "[US_STATE] Care Cedar Crest"
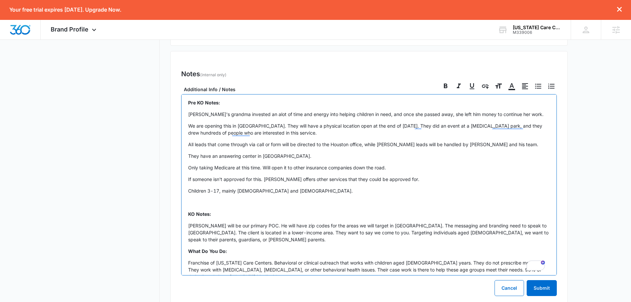
scroll to position [413, 0]
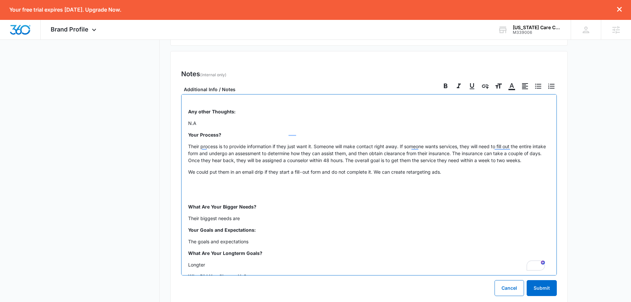
click at [259, 220] on div "Pre KO Notes: [PERSON_NAME]'s grandma invested an alot of time and energy into …" at bounding box center [368, 184] width 375 height 181
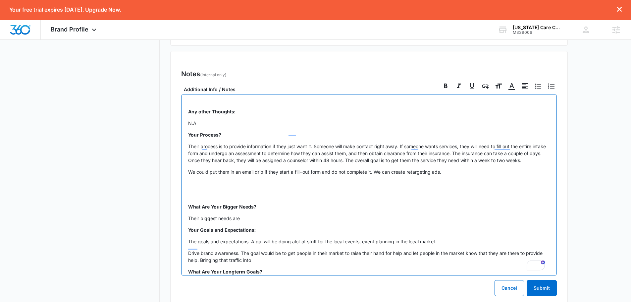
click at [259, 249] on p "Drive brand awareness. The goal would be to get people in their market to raise…" at bounding box center [369, 256] width 362 height 14
click at [292, 268] on p "Side note, we cannot say 'FREE' in our ads." at bounding box center [369, 271] width 362 height 7
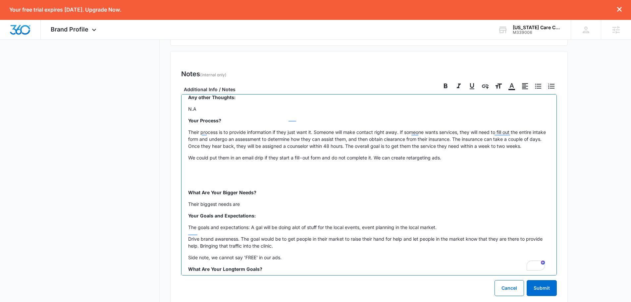
scroll to position [492, 0]
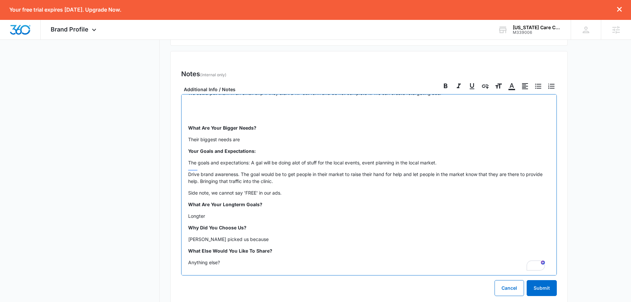
click at [246, 136] on p "Their biggest needs are" at bounding box center [369, 139] width 362 height 7
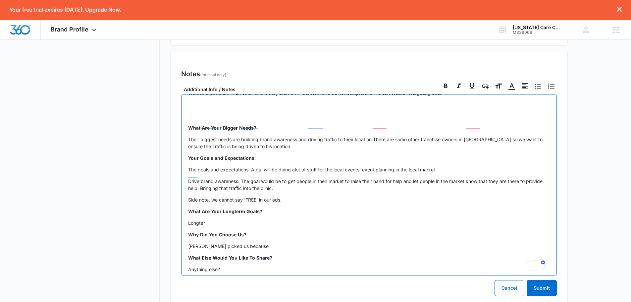
click at [223, 204] on div "Pre KO Notes: [PERSON_NAME]'s grandma invested an alot of time and energy into …" at bounding box center [368, 184] width 375 height 181
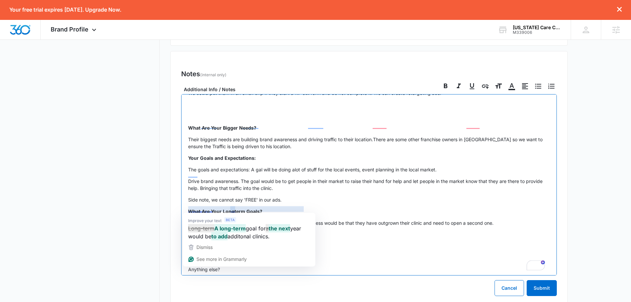
click at [398, 219] on p "Long-term goal for a year would be additonal clinics. Success would be that the…" at bounding box center [369, 222] width 362 height 7
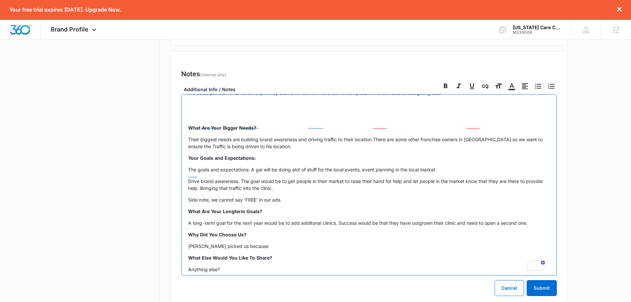
drag, startPoint x: 241, startPoint y: 261, endPoint x: 241, endPoint y: 258, distance: 3.7
click at [241, 266] on p "Anything else?" at bounding box center [369, 276] width 362 height 21
click at [198, 266] on p "Anything else?" at bounding box center [369, 276] width 362 height 21
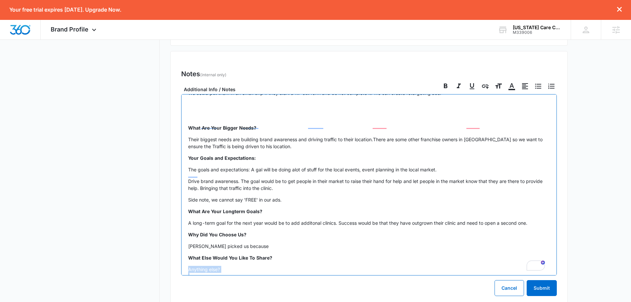
click at [219, 266] on p "Anything else?" at bounding box center [369, 276] width 362 height 21
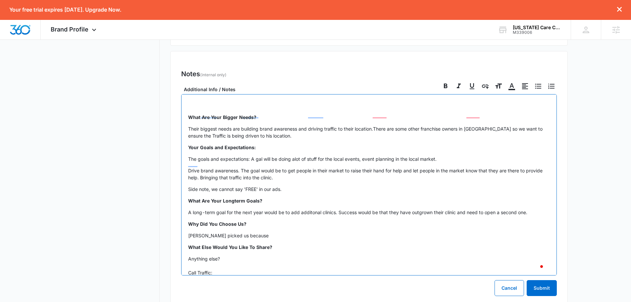
scroll to position [514, 0]
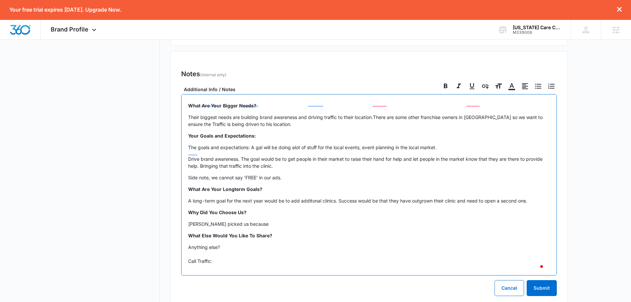
click at [208, 248] on p "Anything else? Call Traffic:" at bounding box center [369, 253] width 362 height 21
drag, startPoint x: 221, startPoint y: 234, endPoint x: 200, endPoint y: 242, distance: 22.6
click at [220, 243] on p "Anything else? Call Traffic:" at bounding box center [369, 253] width 362 height 21
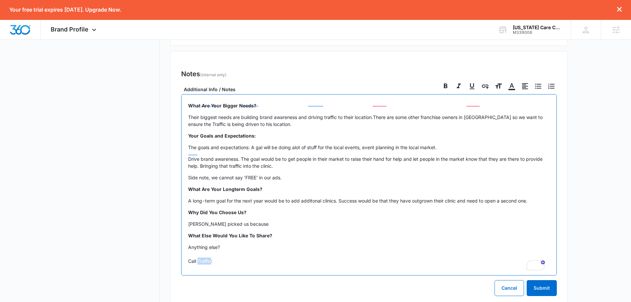
click at [205, 249] on p "Anything else? Call Traffic:" at bounding box center [369, 253] width 362 height 21
click at [205, 248] on p "Anything else? Call Traffic:" at bounding box center [369, 253] width 362 height 21
drag, startPoint x: 203, startPoint y: 251, endPoint x: 174, endPoint y: 249, distance: 29.2
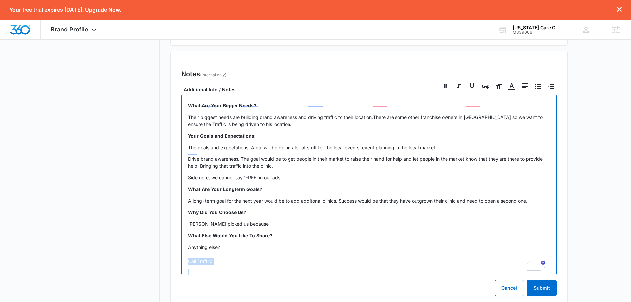
click at [174, 249] on div "Notes (internal only) Edit Notes Additional Info / Notes Pre KO Notes: Robert's…" at bounding box center [368, 179] width 397 height 256
drag, startPoint x: 445, startPoint y: 86, endPoint x: 395, endPoint y: 113, distance: 56.9
click at [445, 86] on icon at bounding box center [446, 85] width 4 height 5
click at [440, 81] on input "Bold" at bounding box center [440, 80] width 0 height 0
click at [229, 254] on div "Pre KO Notes: [PERSON_NAME]'s grandma invested an alot of time and energy into …" at bounding box center [368, 184] width 375 height 181
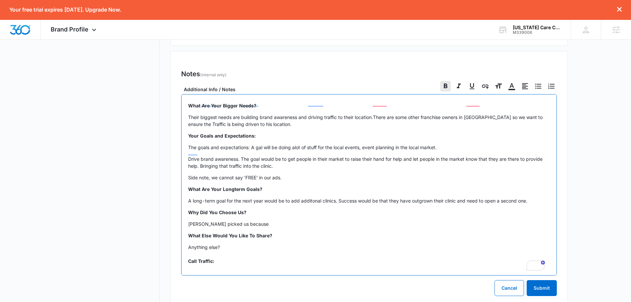
click at [205, 258] on strong "Call Traffic:" at bounding box center [201, 261] width 26 height 6
click at [197, 269] on p "To enrich screen reader interactions, please activate Accessibility in Grammarl…" at bounding box center [369, 272] width 362 height 7
click at [208, 269] on p "Bill Date is the 1st of each month." at bounding box center [369, 272] width 362 height 7
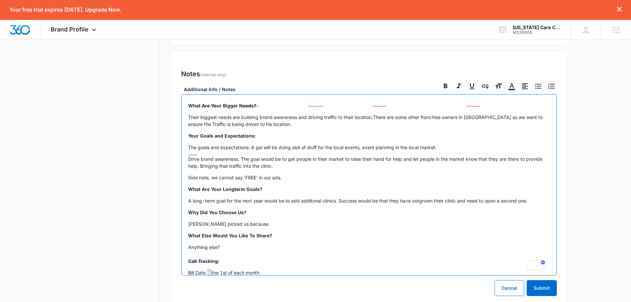
click at [208, 269] on p "Bill Date is the 1st of each month." at bounding box center [369, 272] width 362 height 7
drag, startPoint x: 446, startPoint y: 85, endPoint x: 437, endPoint y: 100, distance: 17.5
click at [447, 85] on icon at bounding box center [445, 86] width 8 height 8
click at [440, 81] on input "Bold" at bounding box center [440, 80] width 0 height 0
click at [245, 209] on strong "Why Did You Choose Us?" at bounding box center [217, 212] width 58 height 6
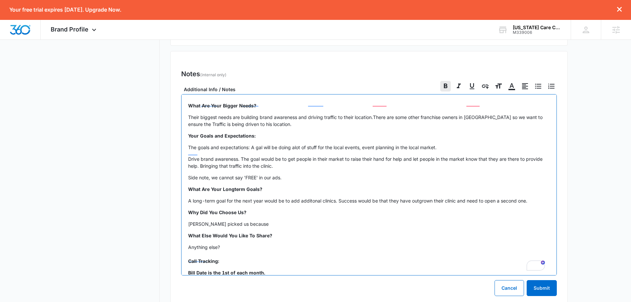
checkbox input "false"
click at [259, 205] on div "Pre KO Notes: [PERSON_NAME]'s grandma invested an alot of time and energy into …" at bounding box center [368, 184] width 375 height 181
click at [464, 220] on p "Robert picked us because he was looking for the social media space and someone …" at bounding box center [369, 223] width 362 height 7
click at [456, 220] on p "Robert picked us because he was looking for the social media space and someone …" at bounding box center [369, 223] width 362 height 7
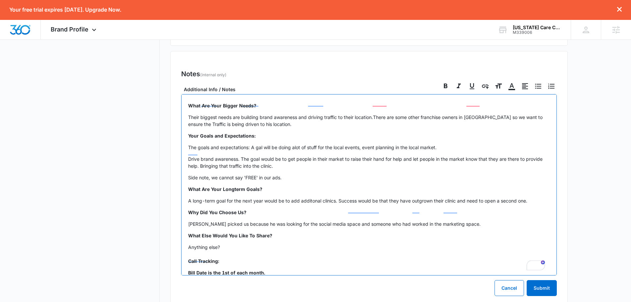
click at [461, 220] on p "Robert picked us because he was looking for the social media space and someone …" at bounding box center [369, 223] width 362 height 7
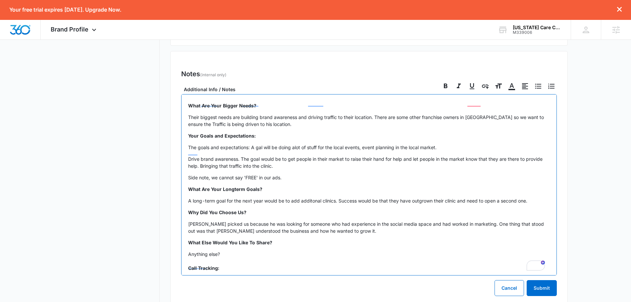
drag, startPoint x: 224, startPoint y: 241, endPoint x: 237, endPoint y: 238, distance: 13.0
click at [225, 250] on p "Anything else? Call Tracking:" at bounding box center [369, 260] width 362 height 21
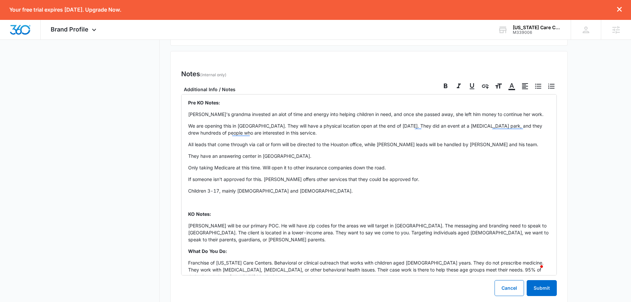
scroll to position [514, 0]
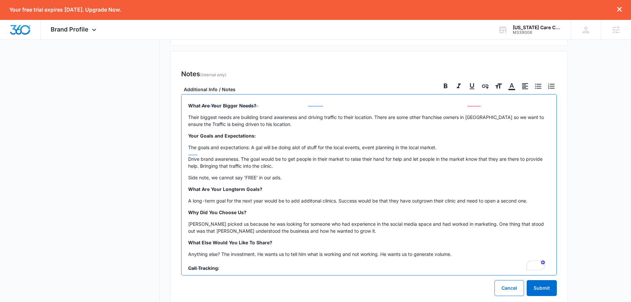
click at [463, 250] on p "Anything else? The investment. He wants us to tell him what is working and not …" at bounding box center [369, 260] width 362 height 21
click at [272, 250] on p "Anything else? The investment. He wants us to tell him what is working and not …" at bounding box center [369, 264] width 362 height 28
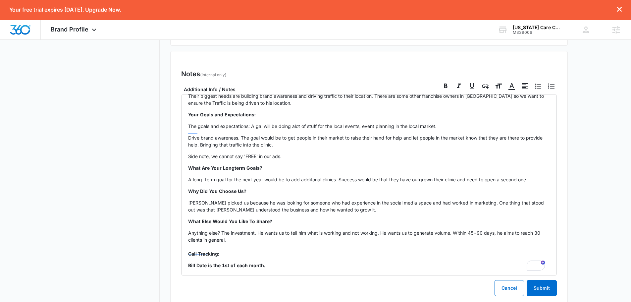
scroll to position [536, 0]
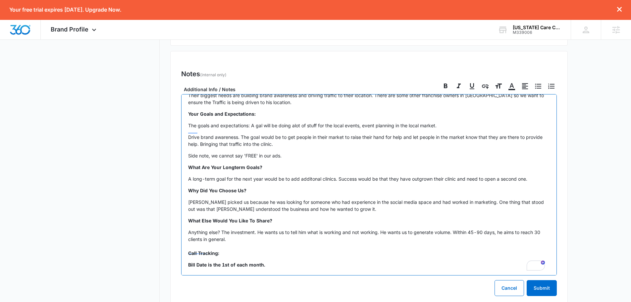
click at [317, 272] on p "To enrich screen reader interactions, please activate Accessibility in Grammarl…" at bounding box center [369, 275] width 362 height 7
drag, startPoint x: 198, startPoint y: 263, endPoint x: 201, endPoint y: 270, distance: 8.1
click at [197, 272] on p "Set up Next Meeting" at bounding box center [369, 275] width 362 height 7
click at [208, 272] on p "Set Up Next Meeting" at bounding box center [369, 275] width 362 height 7
click at [209, 272] on p "Set Up Next Meeting" at bounding box center [369, 275] width 362 height 7
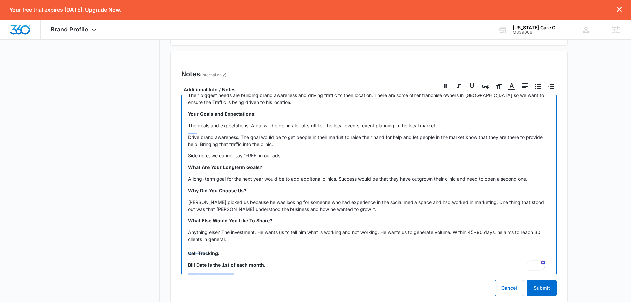
click at [209, 272] on p "Set Up Next Meeting" at bounding box center [369, 275] width 362 height 7
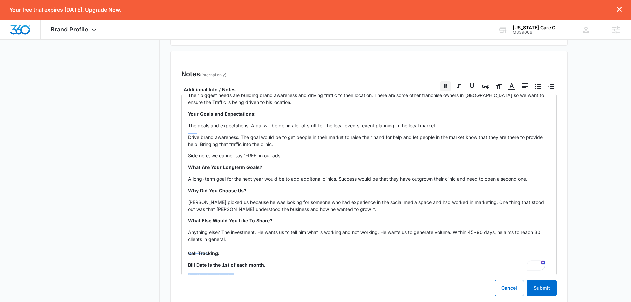
click at [446, 82] on icon at bounding box center [445, 86] width 8 height 8
click at [440, 81] on input "Bold" at bounding box center [440, 80] width 0 height 0
checkbox input "true"
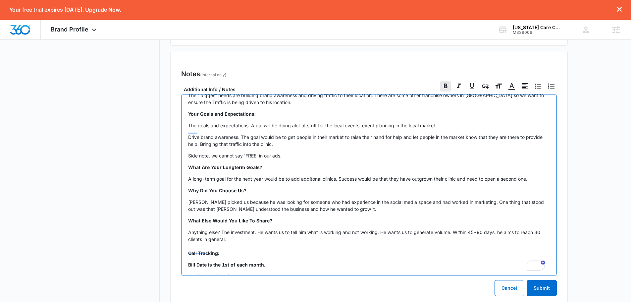
click at [234, 238] on p "Anything else? The investment. He wants us to tell him what is working and not …" at bounding box center [369, 242] width 362 height 28
click at [229, 261] on p "Local number" at bounding box center [369, 264] width 362 height 7
click at [208, 273] on strong "469-3498564" at bounding box center [204, 276] width 33 height 6
click at [212, 273] on strong "469-3498564" at bounding box center [204, 276] width 33 height 6
drag, startPoint x: 208, startPoint y: 264, endPoint x: 210, endPoint y: 267, distance: 4.0
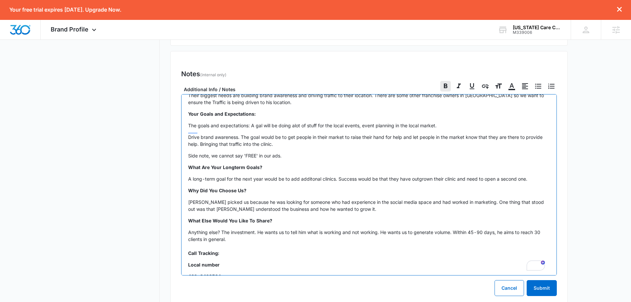
click at [209, 273] on strong "469-3498564" at bounding box center [204, 276] width 33 height 6
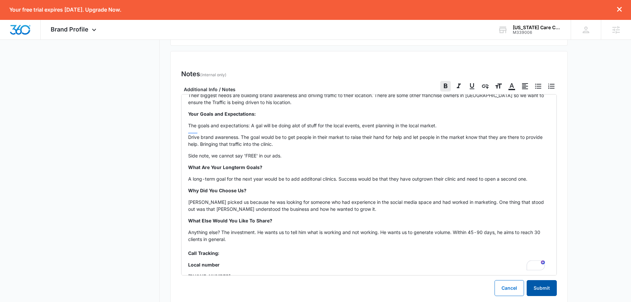
click at [538, 287] on button "Submit" at bounding box center [541, 288] width 30 height 16
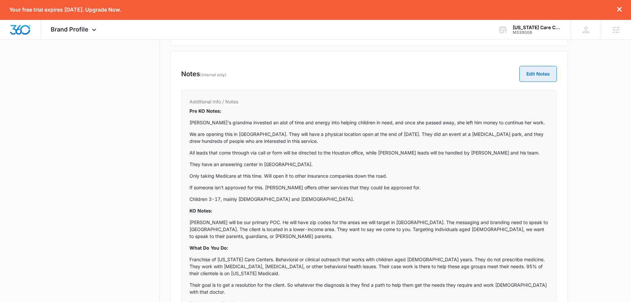
click at [548, 73] on button "Edit Notes" at bounding box center [537, 74] width 37 height 16
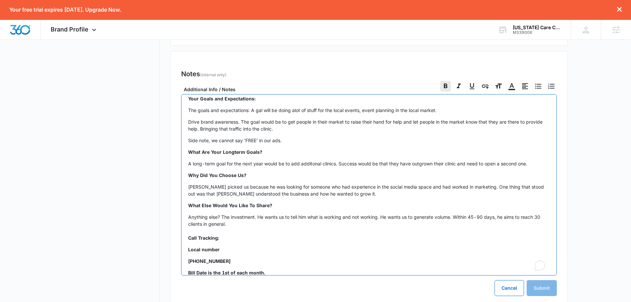
scroll to position [559, 0]
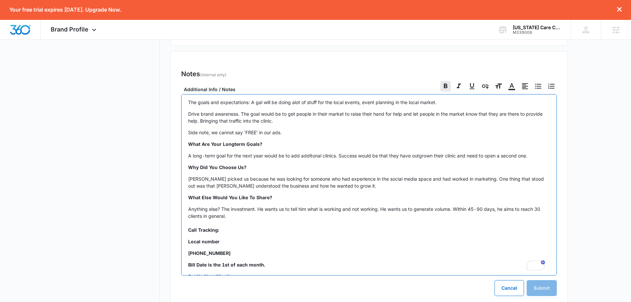
click at [275, 261] on p "Bill Date is the 1st of each month." at bounding box center [369, 264] width 362 height 7
drag, startPoint x: 186, startPoint y: 263, endPoint x: 266, endPoint y: 263, distance: 79.8
click at [253, 264] on div "Pre KO Notes: [PERSON_NAME]'s grandma invested an alot of time and energy into …" at bounding box center [368, 184] width 375 height 181
click at [266, 272] on p "Set Up Next Meeting" at bounding box center [369, 275] width 362 height 7
